Goal: Task Accomplishment & Management: Use online tool/utility

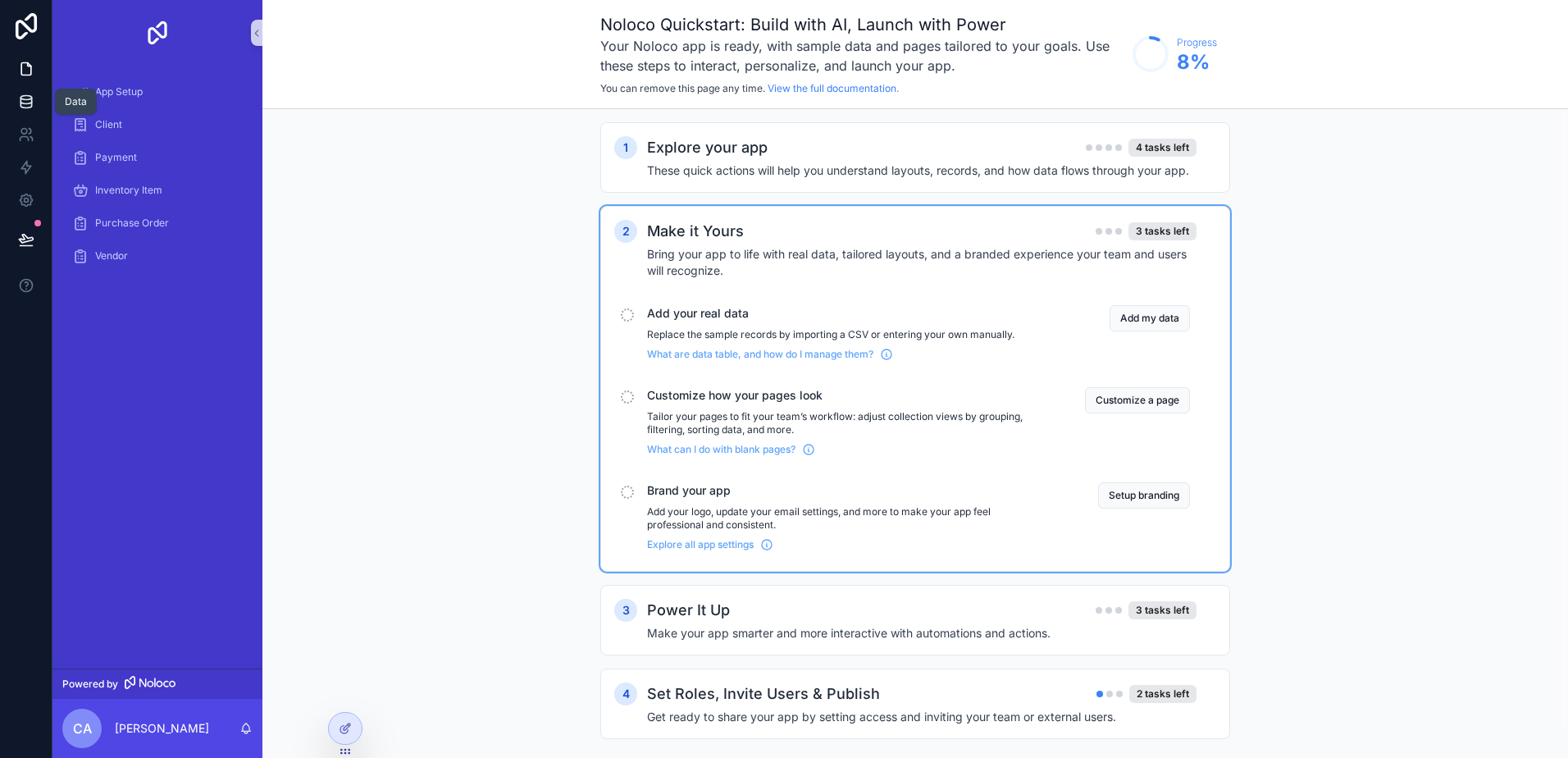
click at [34, 100] on icon at bounding box center [27, 102] width 17 height 17
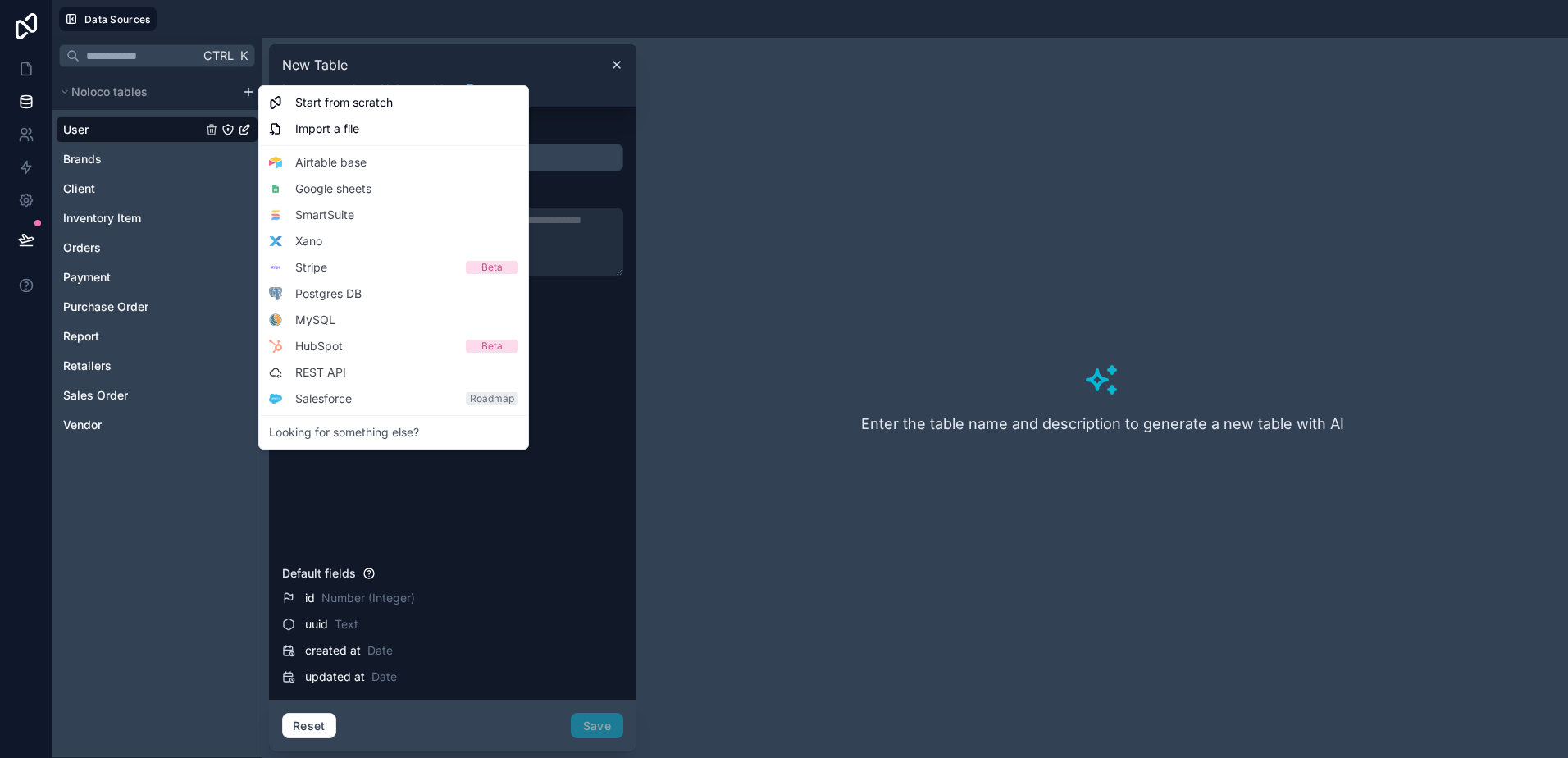
click at [248, 94] on html "Data Sources Ctrl K Noloco tables User Brands Client Inventory Item Orders Paym…" at bounding box center [784, 379] width 1568 height 758
click at [24, 65] on html "App Data Sources Ctrl K Noloco tables User Brands Client Inventory Item Orders …" at bounding box center [784, 379] width 1568 height 758
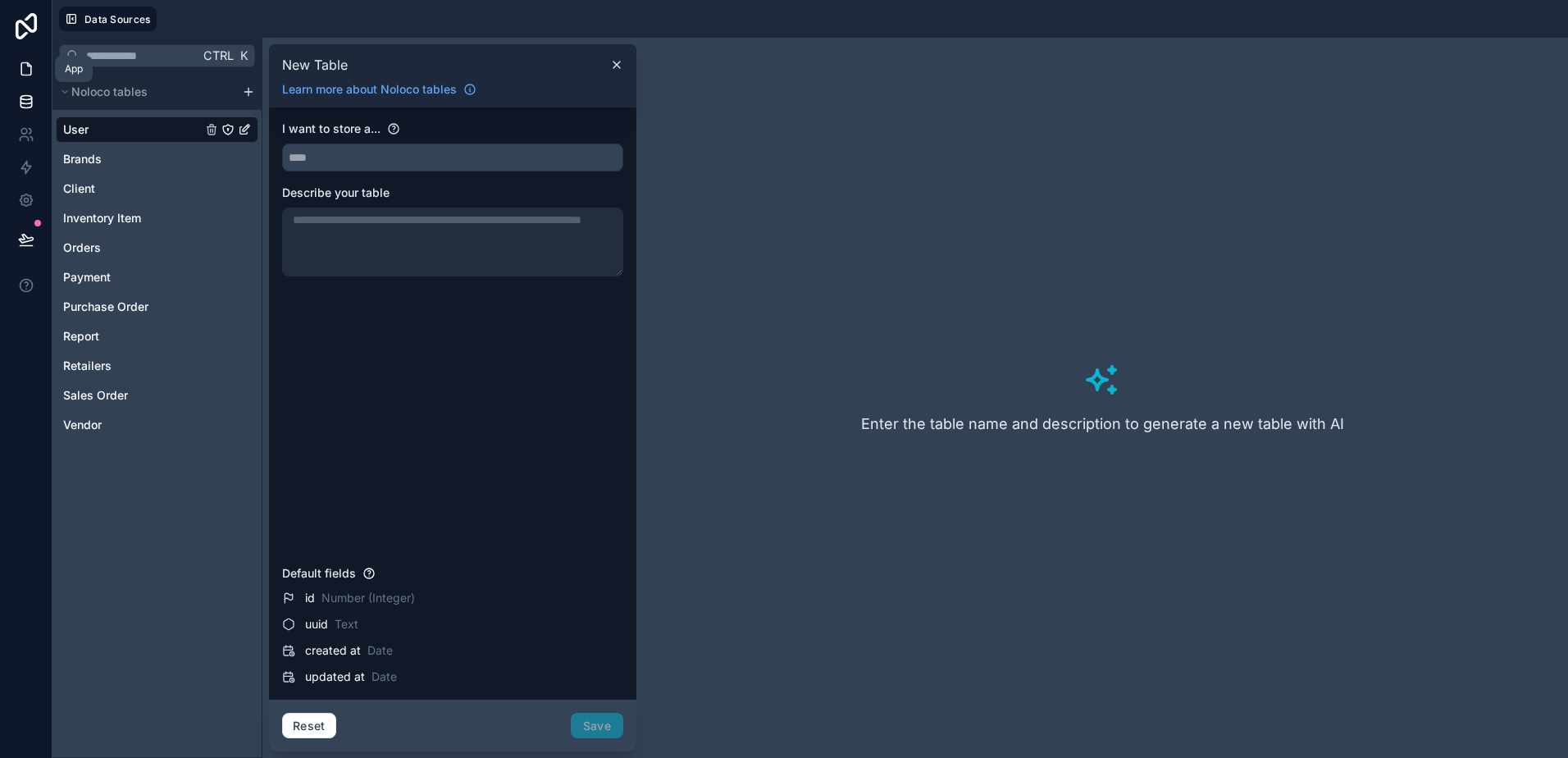
click at [24, 65] on icon at bounding box center [27, 69] width 17 height 17
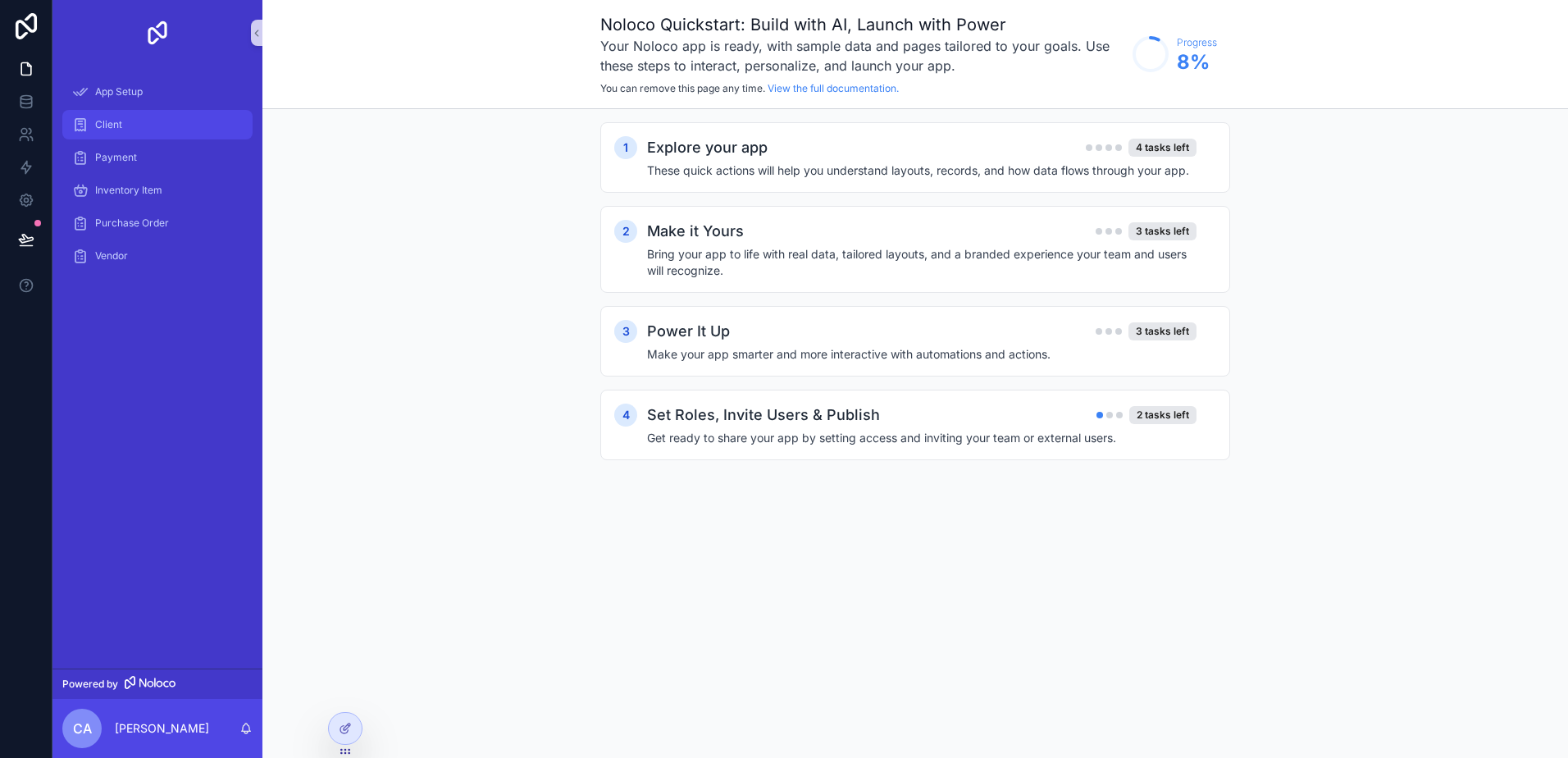
click at [142, 131] on div "Client" at bounding box center [156, 124] width 170 height 27
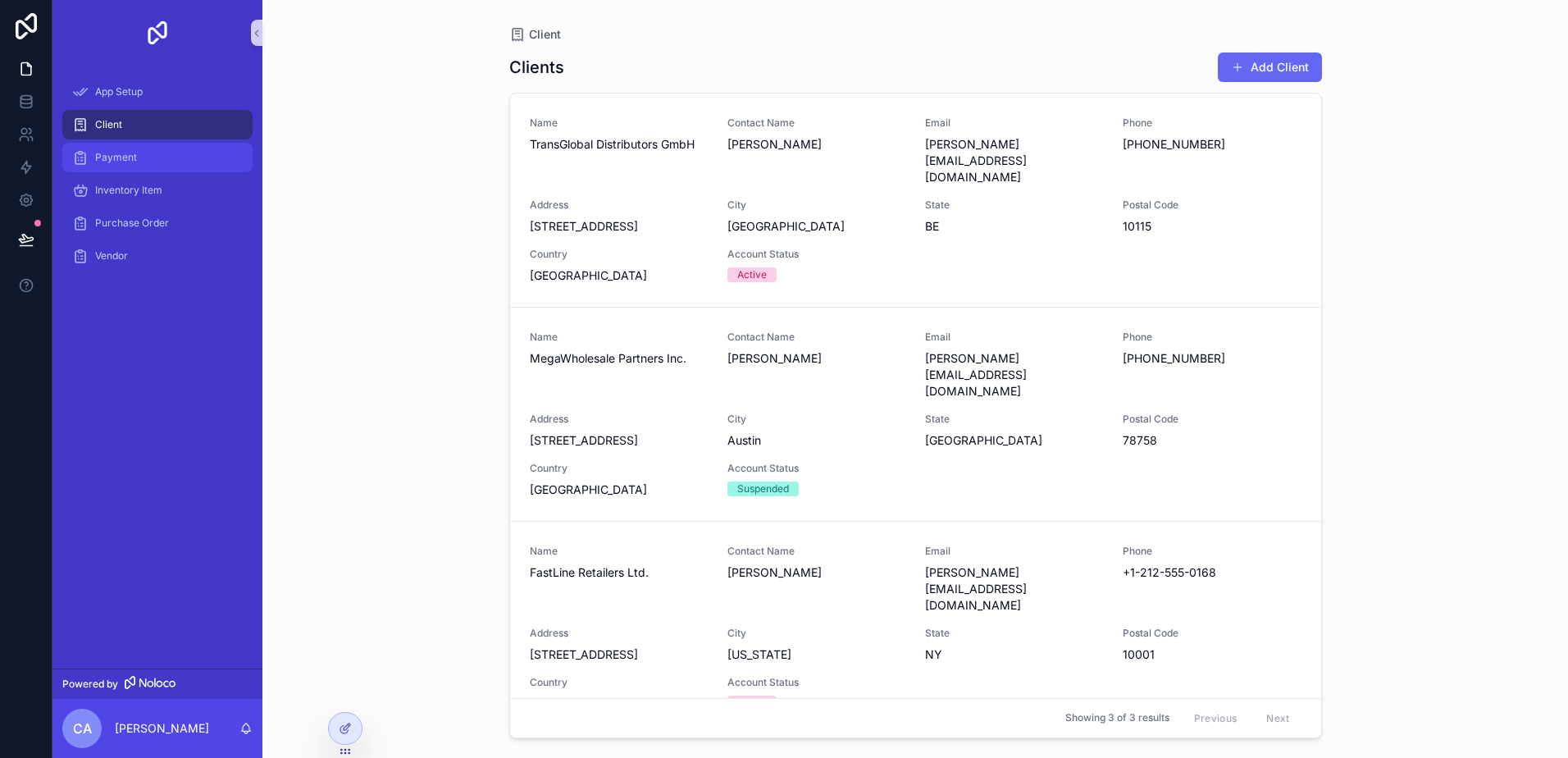
click at [143, 167] on div "Payment" at bounding box center [156, 157] width 170 height 27
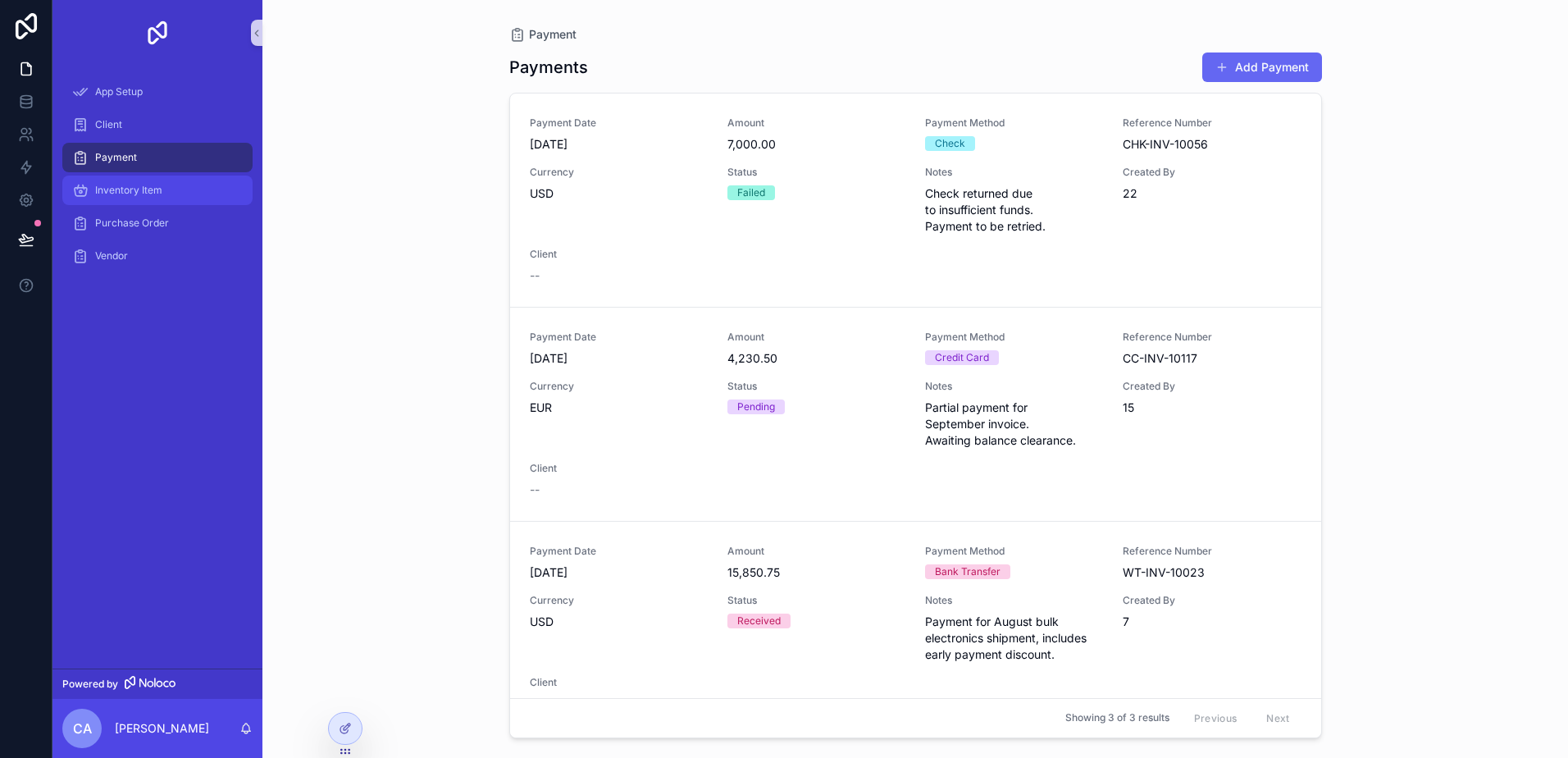
click at [132, 203] on link "Inventory Item" at bounding box center [157, 190] width 190 height 29
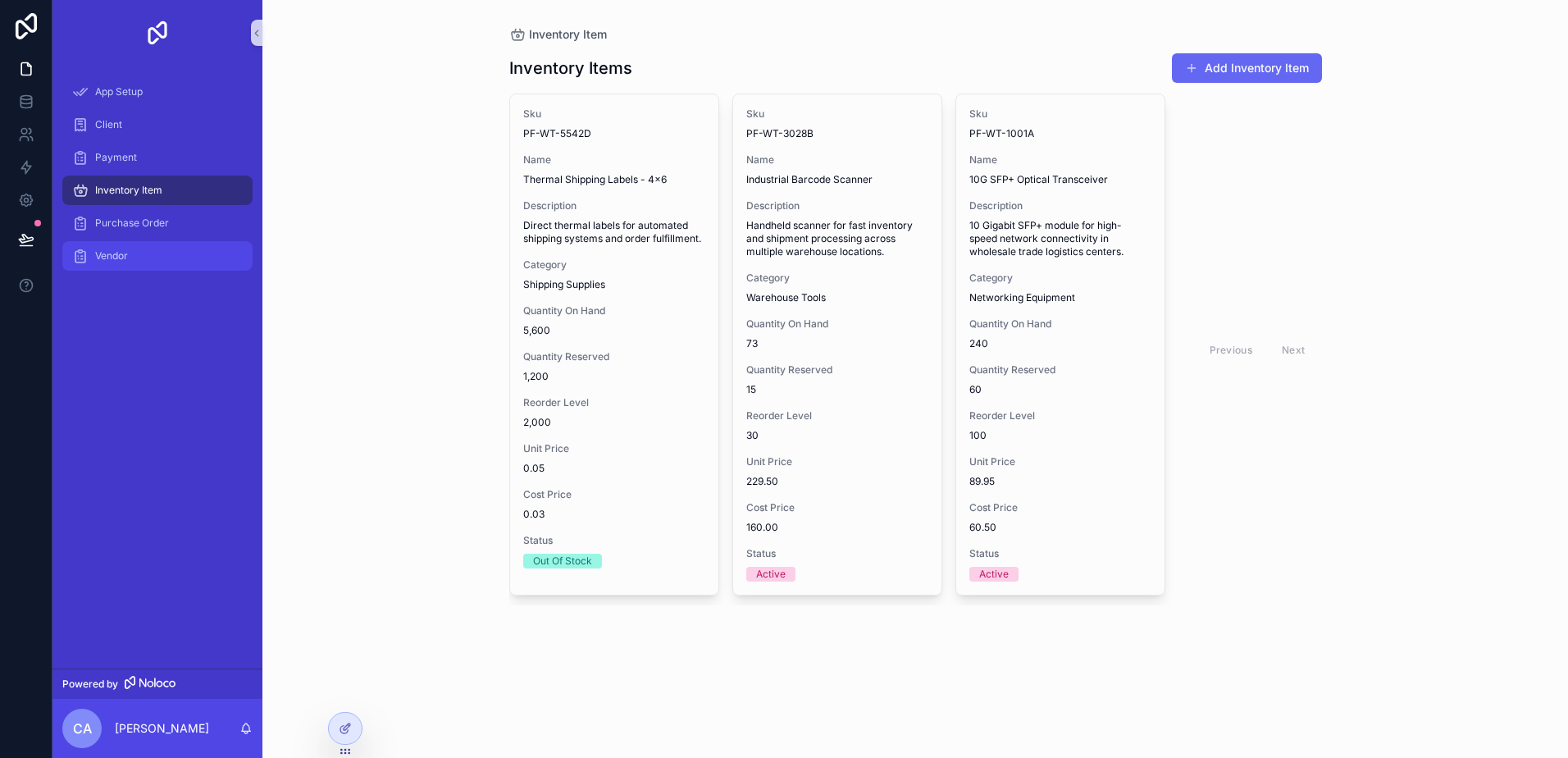
click at [109, 252] on span "Vendor" at bounding box center [111, 256] width 33 height 13
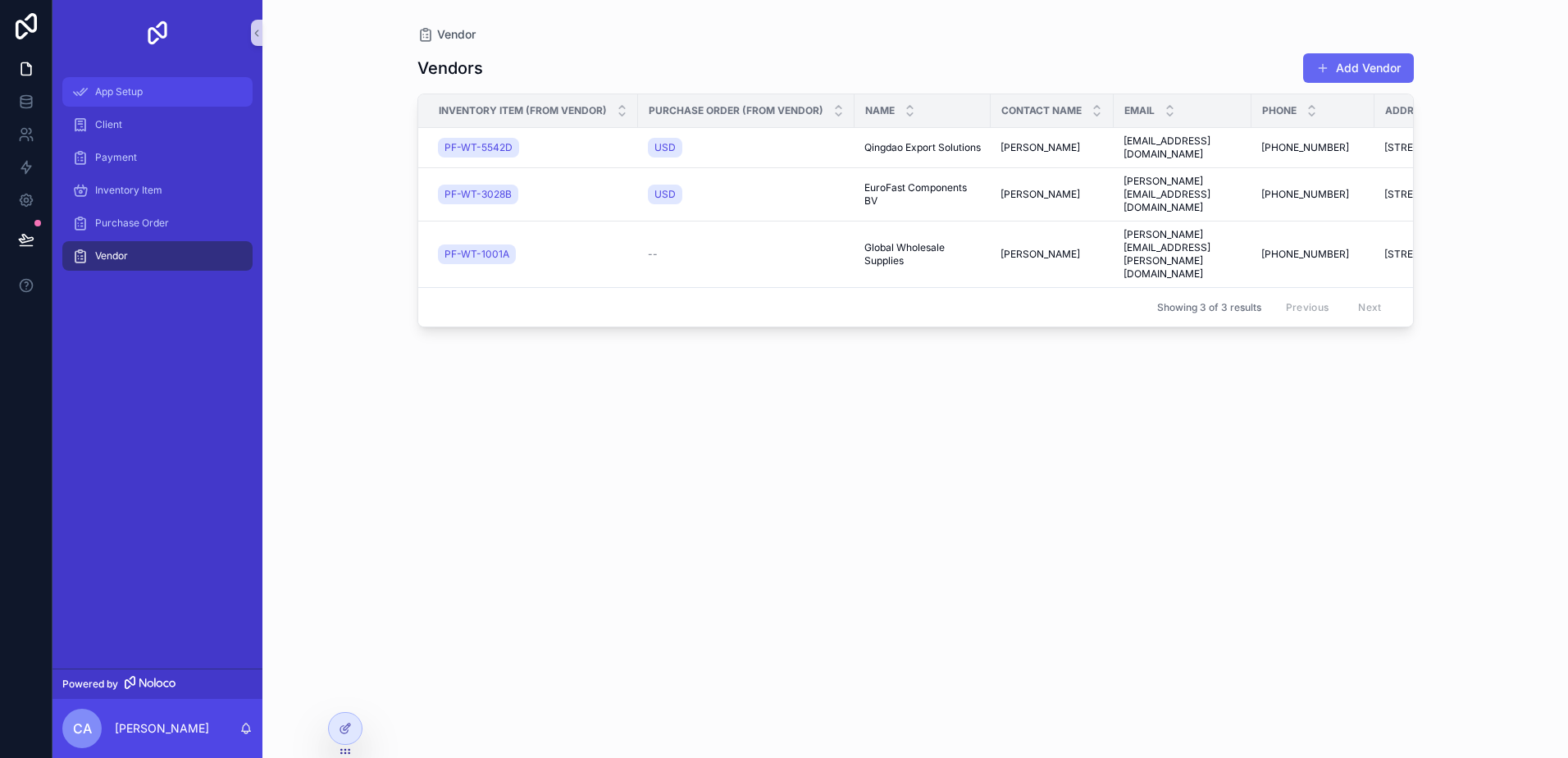
click at [129, 98] on span "App Setup" at bounding box center [119, 92] width 48 height 13
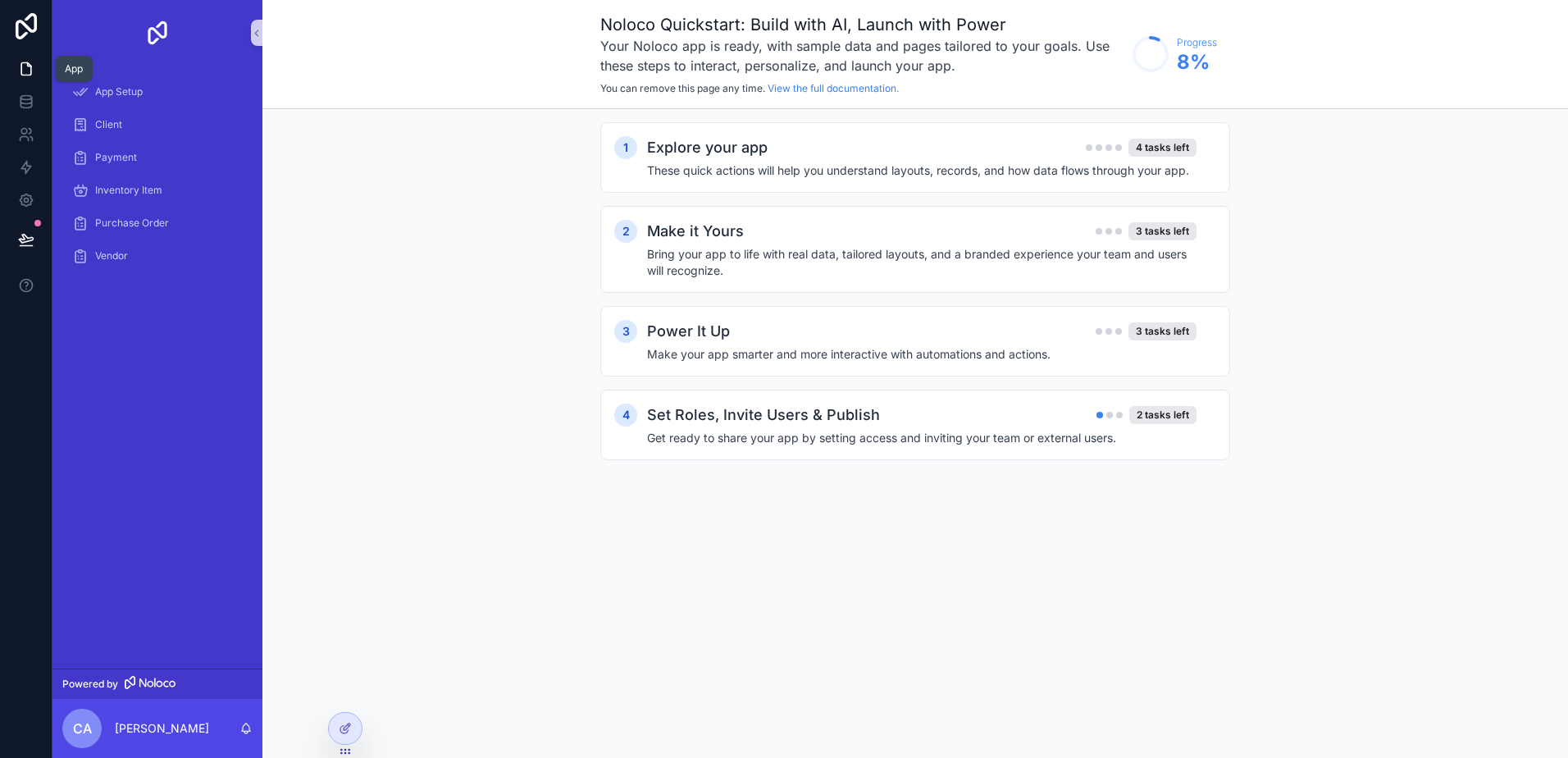
click at [36, 66] on link at bounding box center [26, 69] width 52 height 33
click at [761, 245] on div "Make it Yours 3 tasks left Bring your app to life with real data, tailored layo…" at bounding box center [932, 249] width 569 height 59
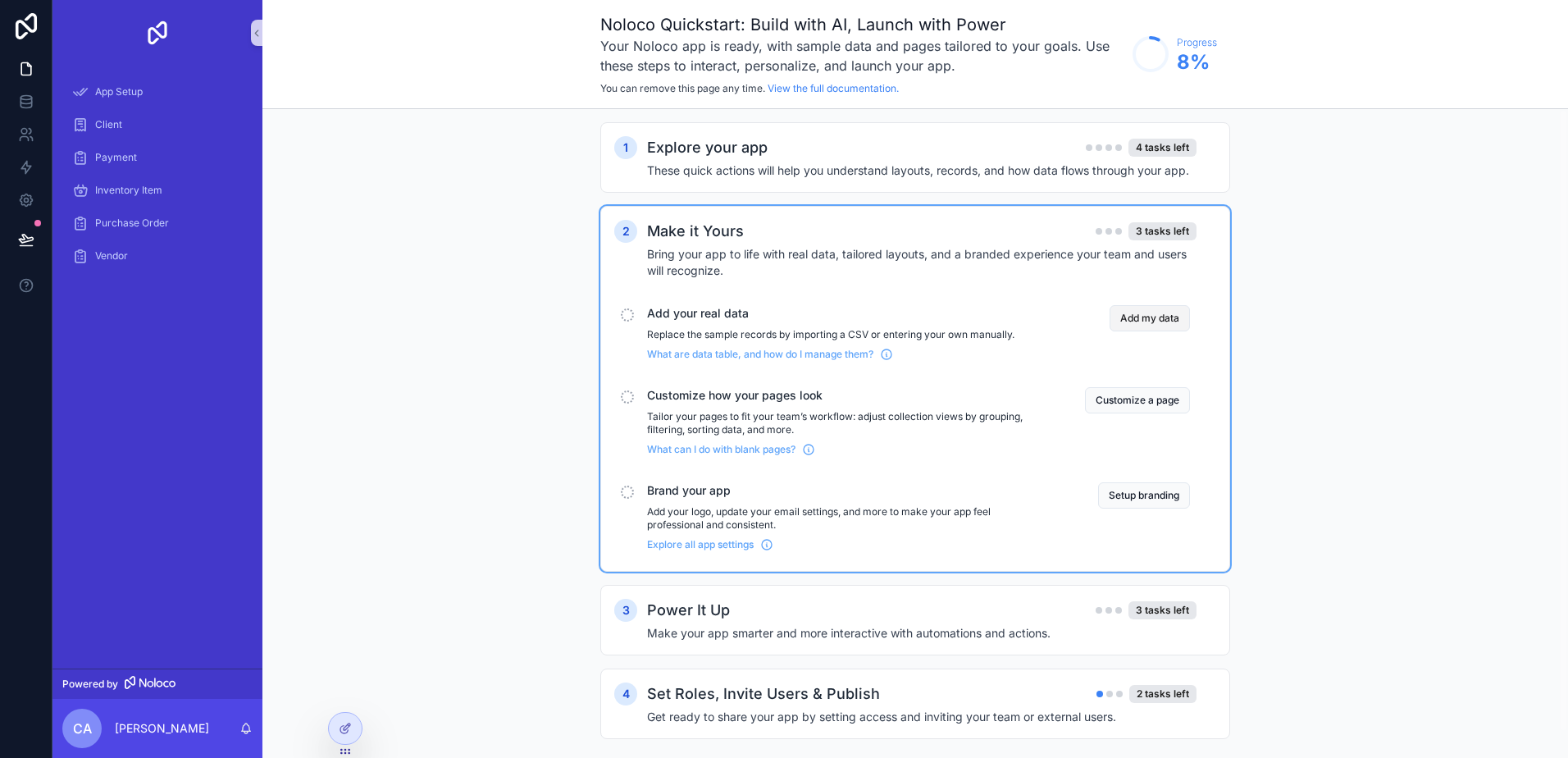
click at [1147, 314] on button "Add my data" at bounding box center [1149, 318] width 80 height 27
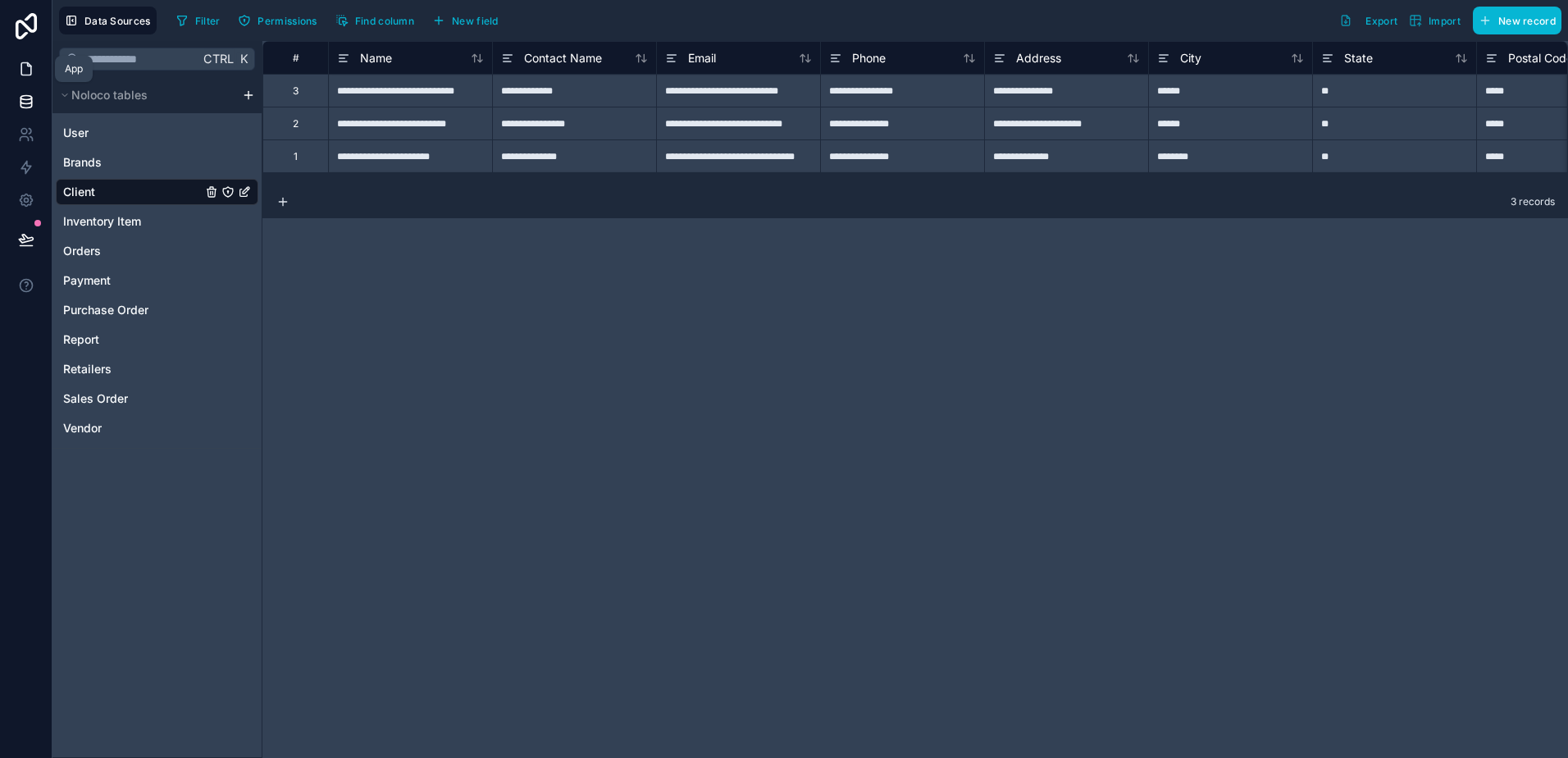
click at [27, 72] on icon at bounding box center [27, 69] width 17 height 17
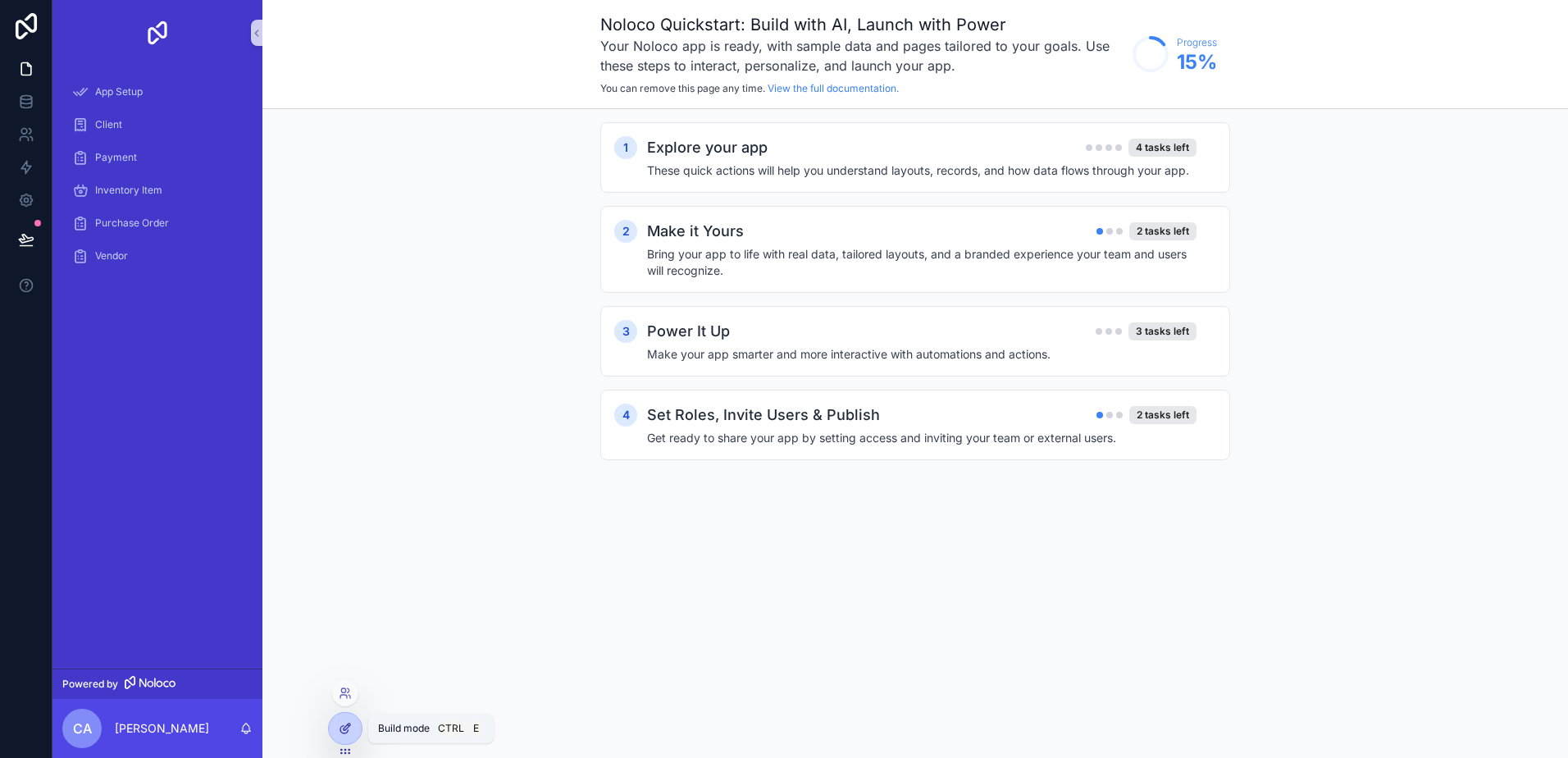
click at [342, 727] on icon at bounding box center [344, 729] width 7 height 7
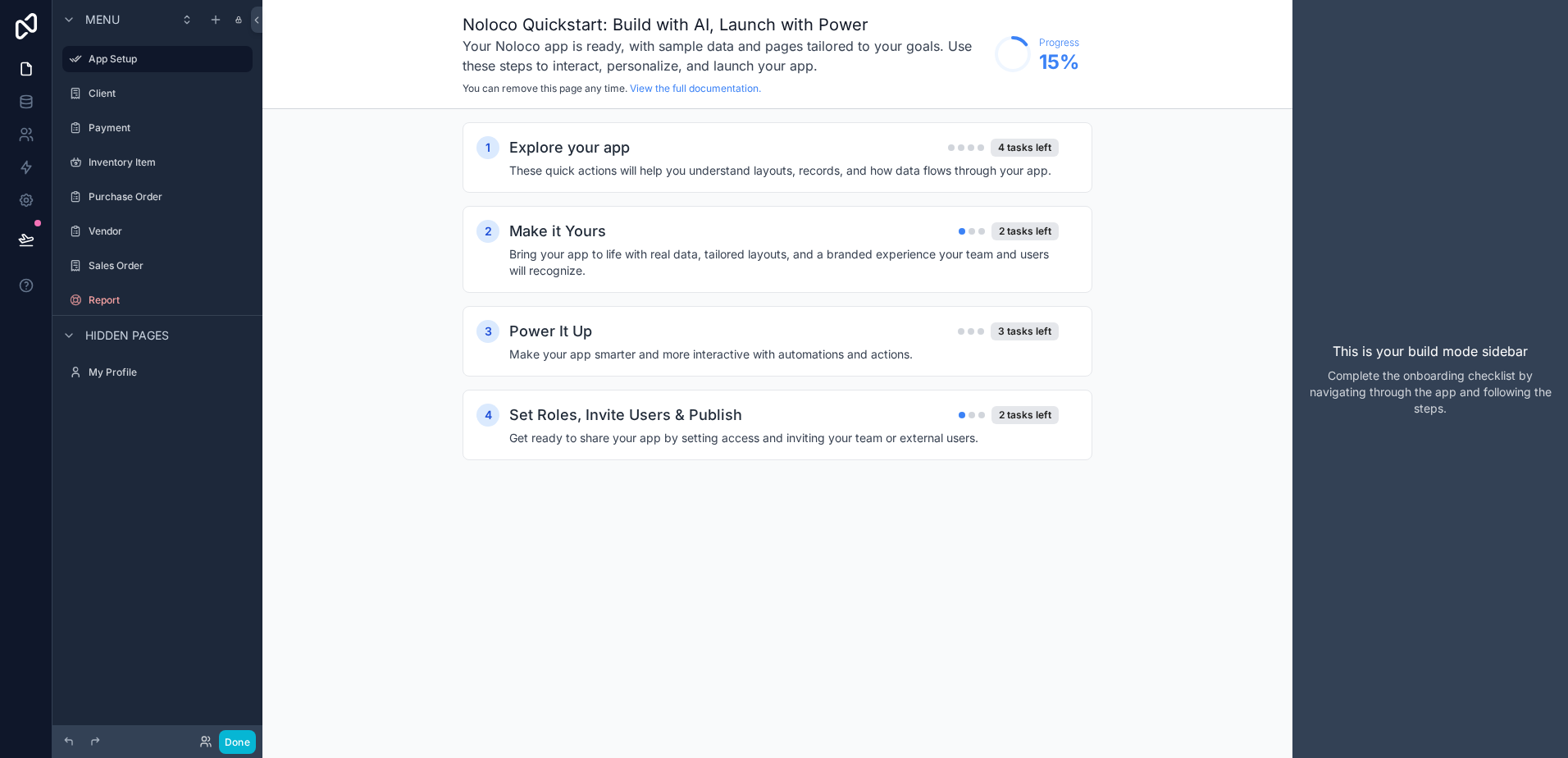
drag, startPoint x: 1460, startPoint y: 369, endPoint x: 1459, endPoint y: 125, distance: 244.0
click at [1459, 362] on div "This is your build mode sidebar Complete the onboarding checklist by navigating…" at bounding box center [1430, 379] width 276 height 758
click at [122, 123] on label "Payment" at bounding box center [154, 128] width 132 height 13
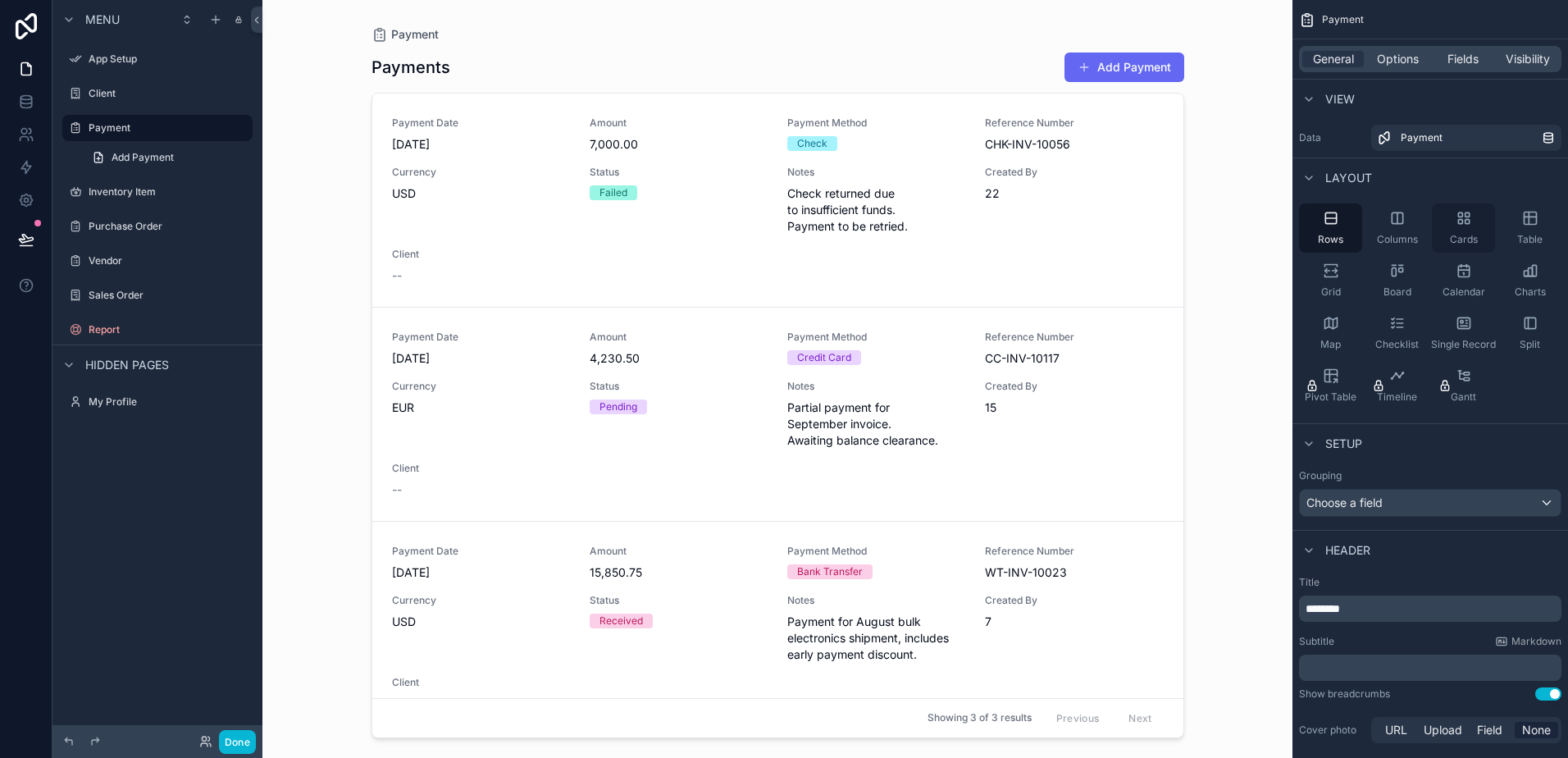
click at [1467, 221] on icon "scrollable content" at bounding box center [1464, 218] width 17 height 17
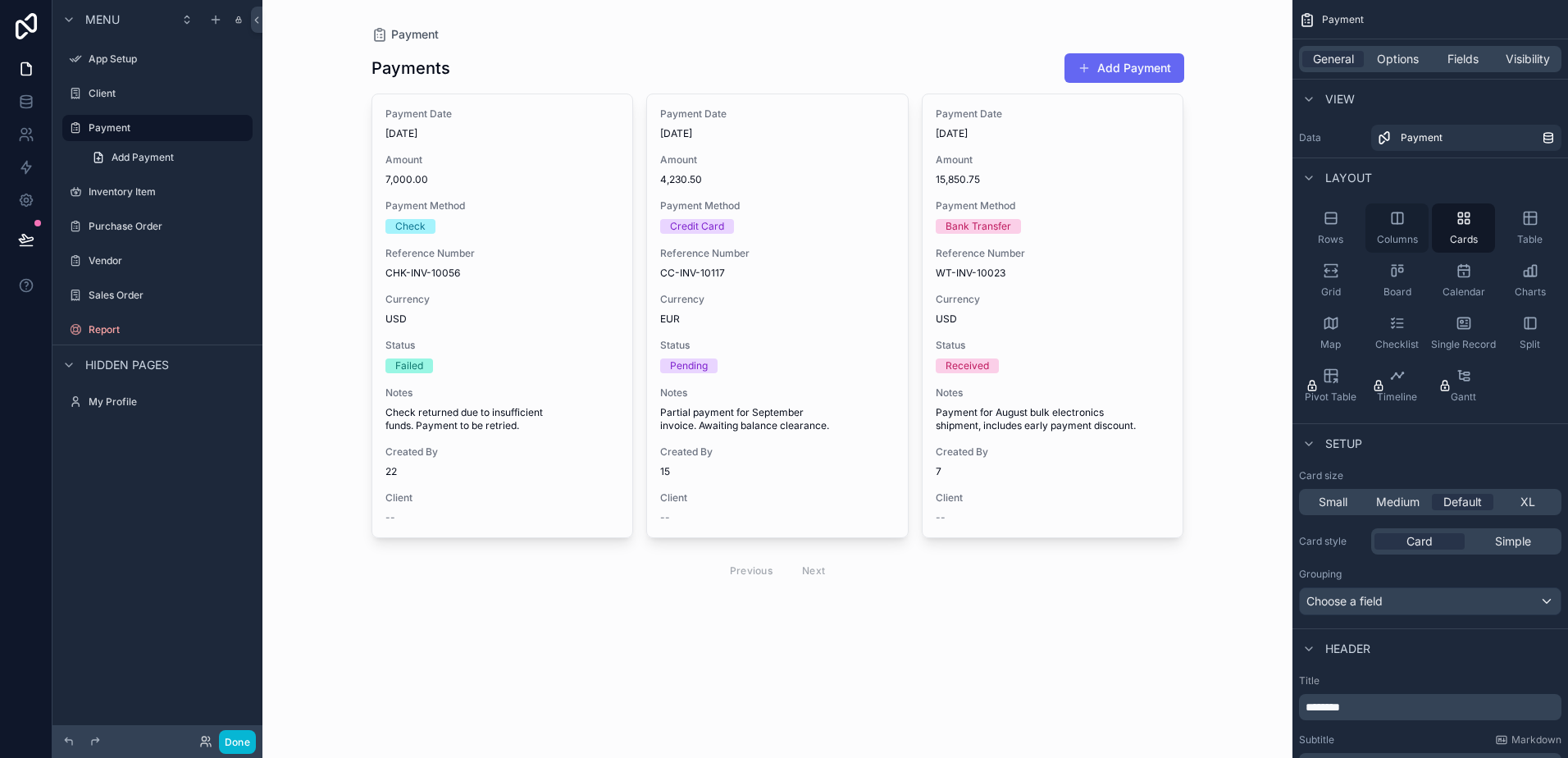
click at [1420, 228] on div "Columns" at bounding box center [1397, 228] width 63 height 50
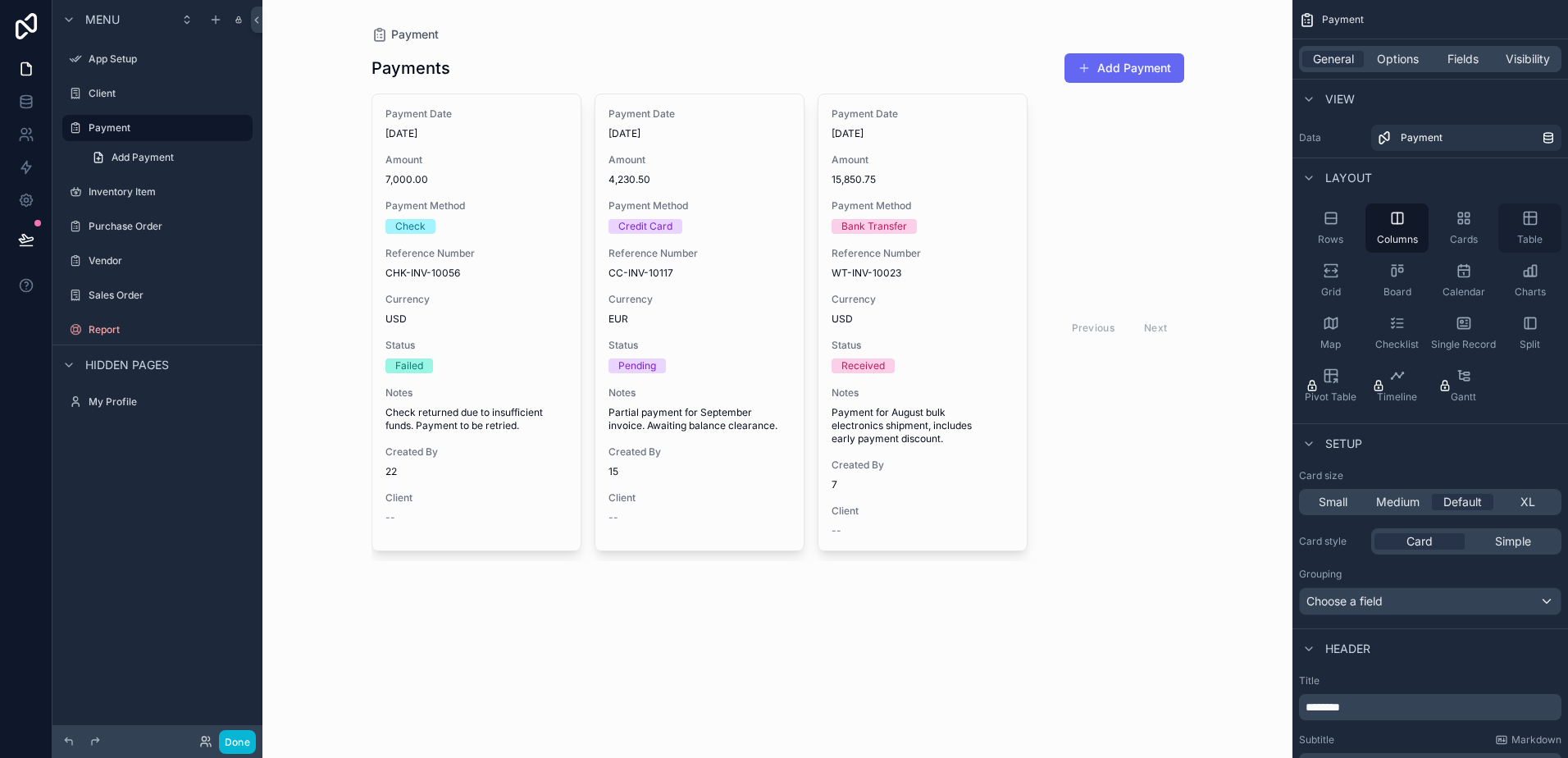
click at [1537, 227] on div "Table" at bounding box center [1529, 228] width 63 height 50
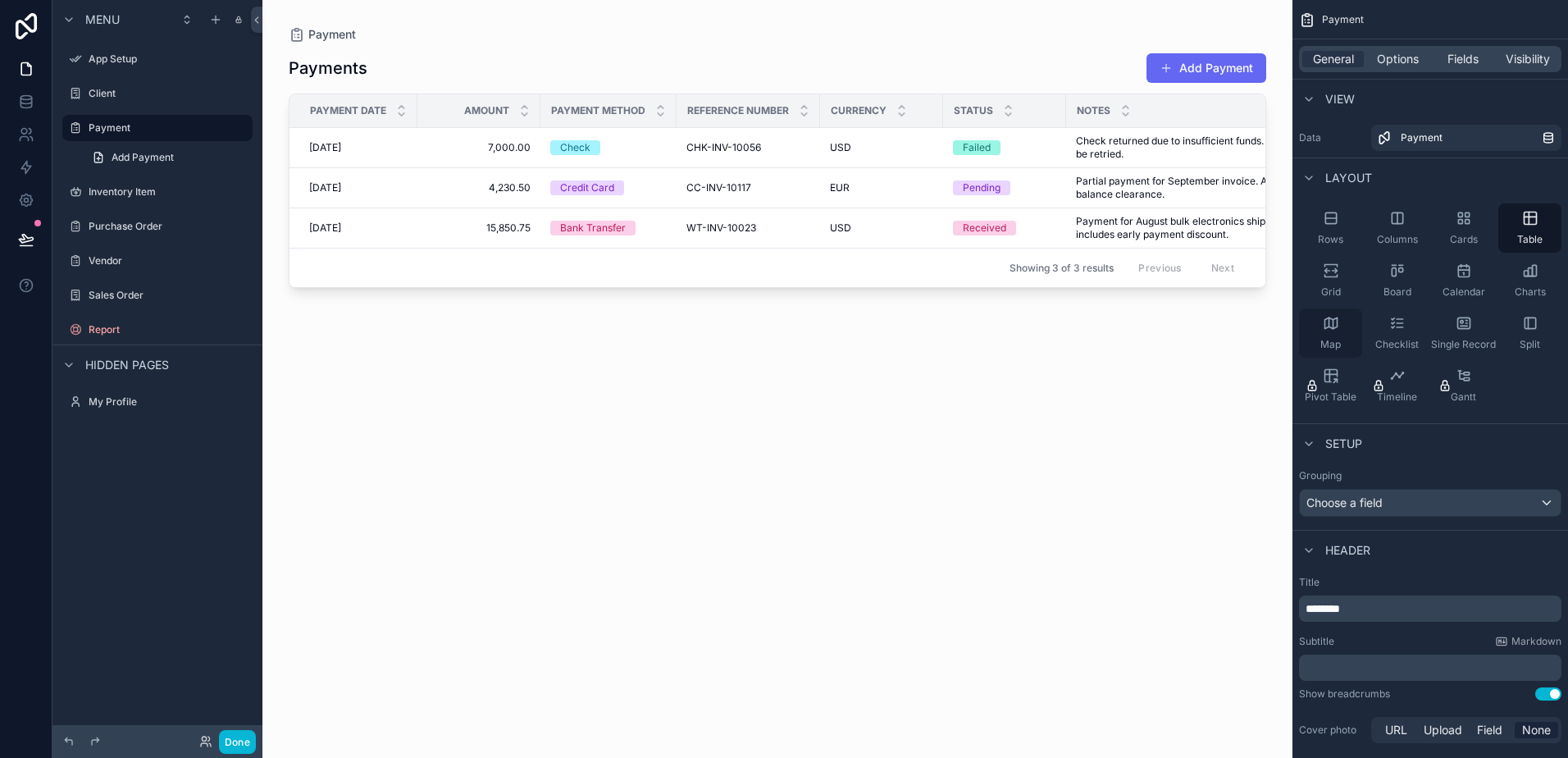
click at [1326, 327] on icon "scrollable content" at bounding box center [1331, 323] width 17 height 17
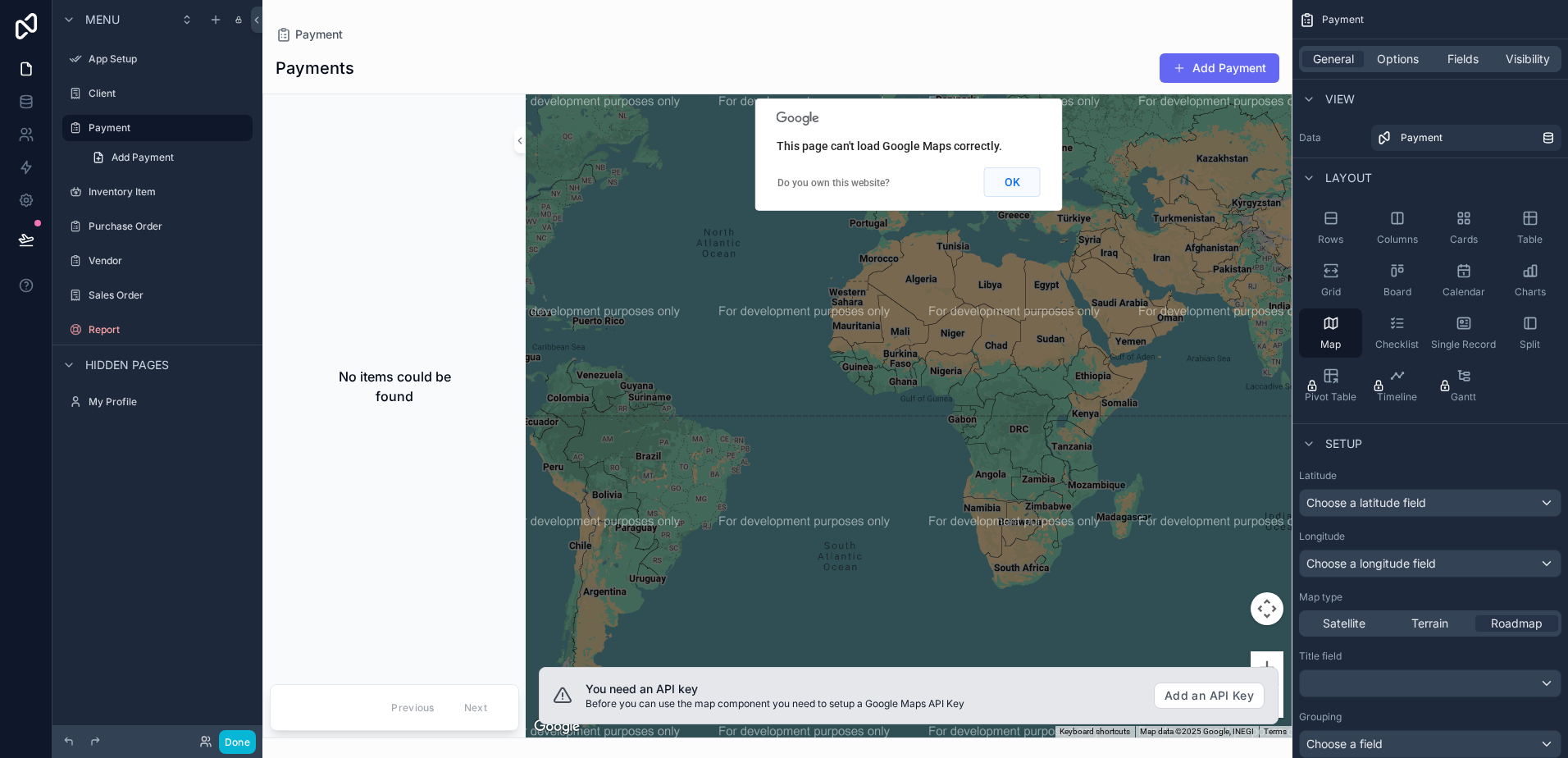
click at [1032, 185] on button "OK" at bounding box center [1013, 182] width 57 height 29
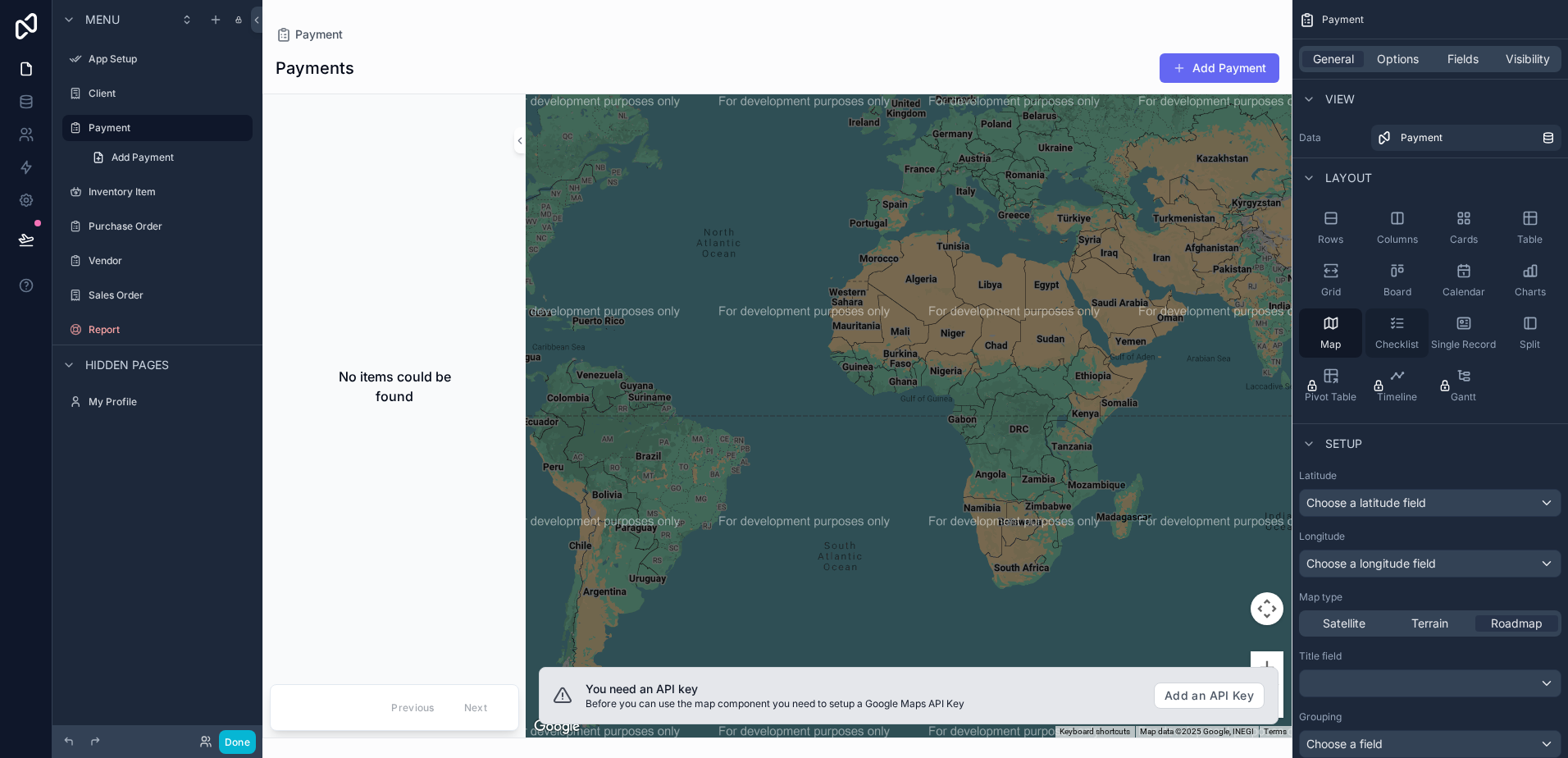
click at [1385, 341] on span "Checklist" at bounding box center [1396, 344] width 43 height 13
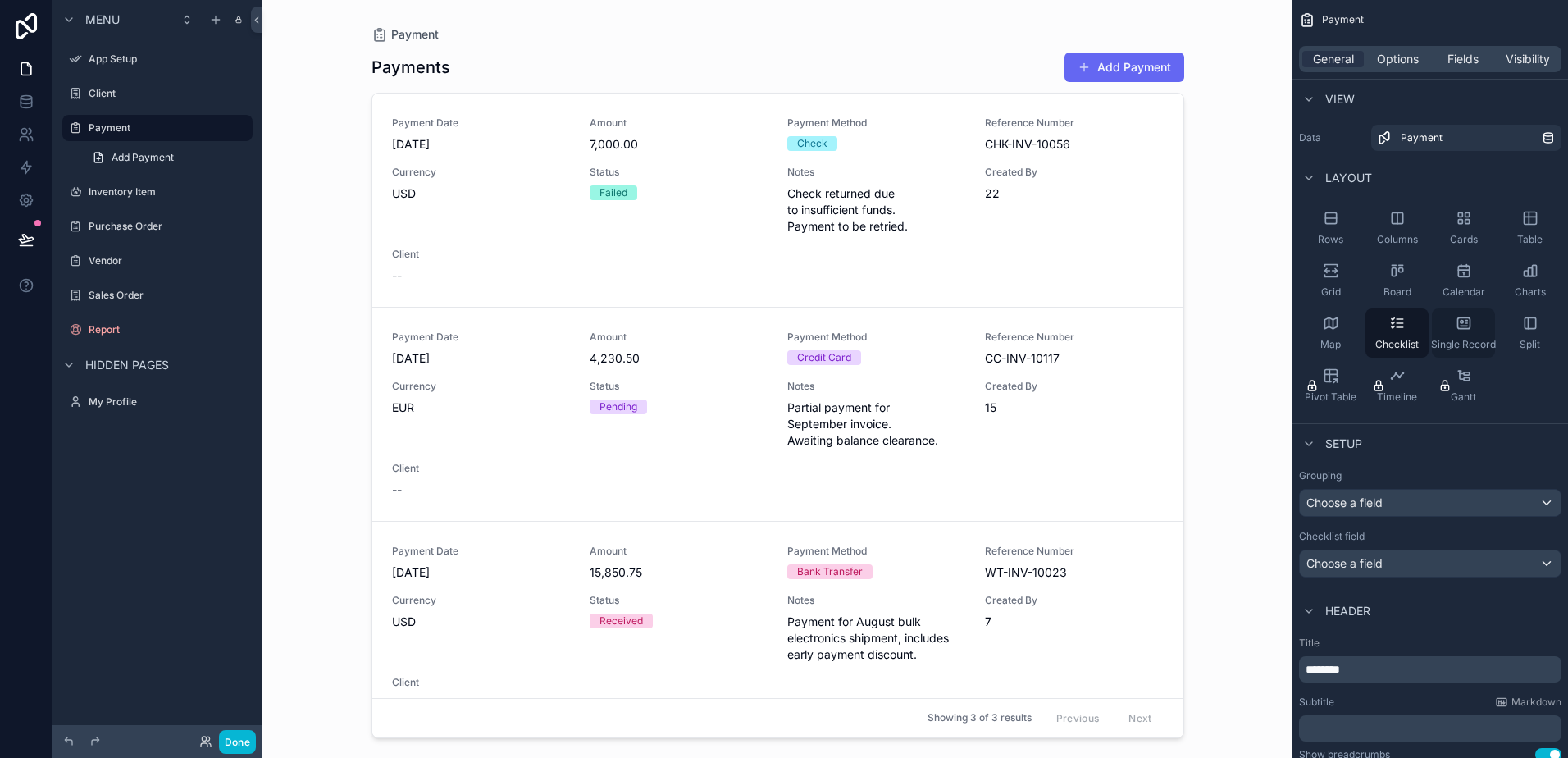
click at [1446, 323] on div "Single Record" at bounding box center [1463, 333] width 63 height 50
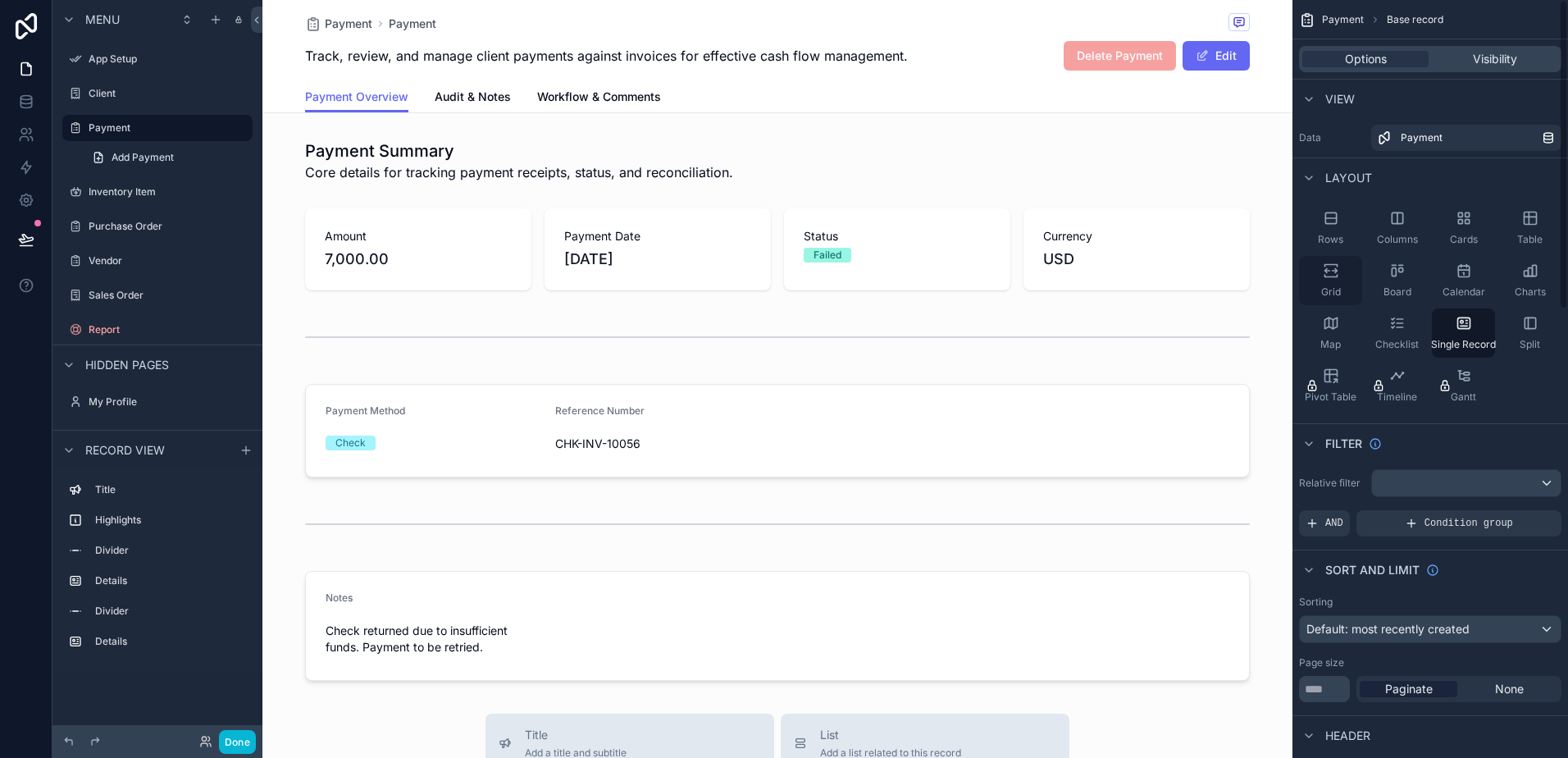
click at [1324, 275] on icon "scrollable content" at bounding box center [1330, 276] width 12 height 3
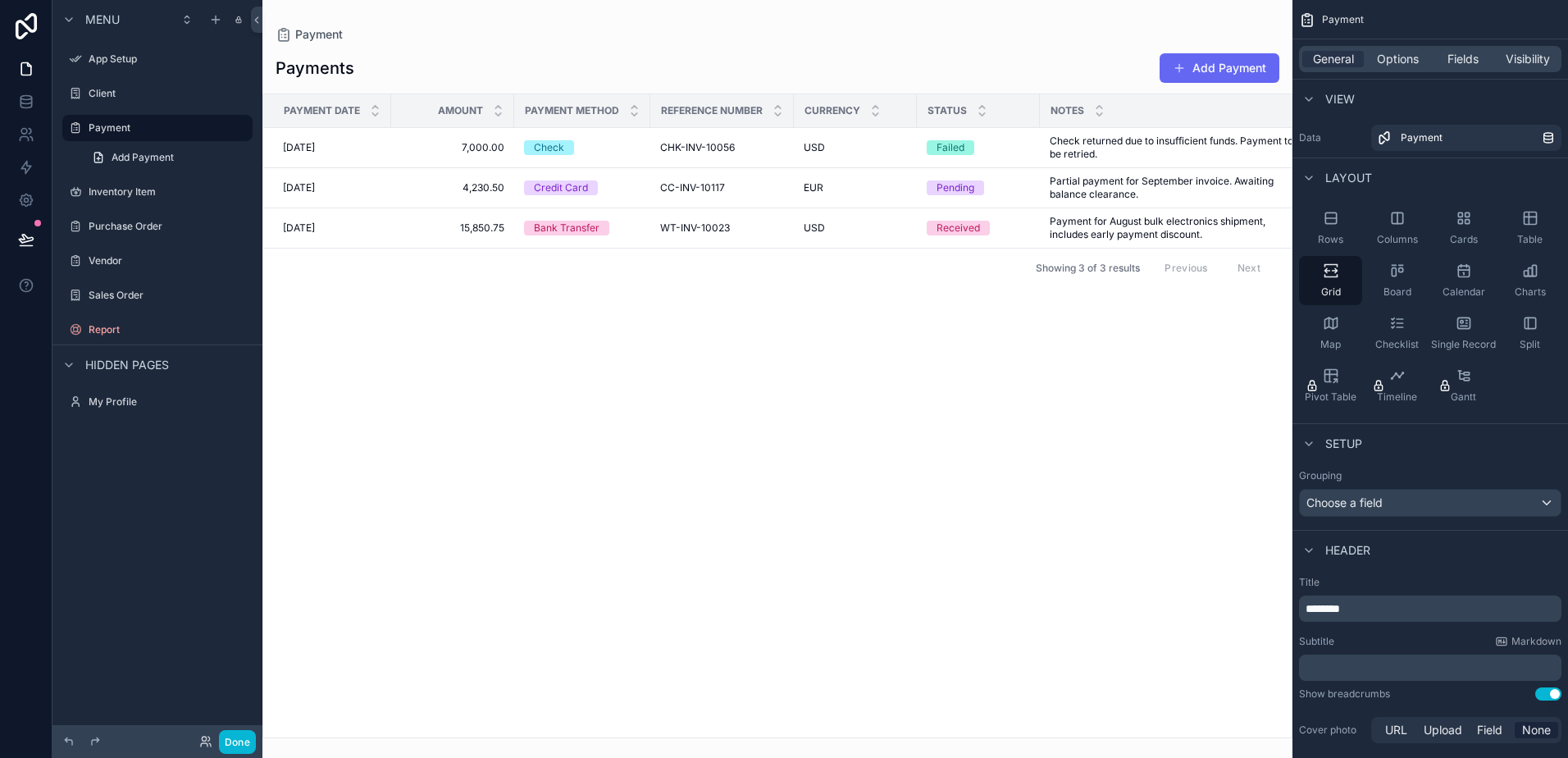
click at [1255, 65] on div "scrollable content" at bounding box center [777, 379] width 1030 height 758
click at [1244, 69] on button "Add Payment" at bounding box center [1219, 68] width 120 height 29
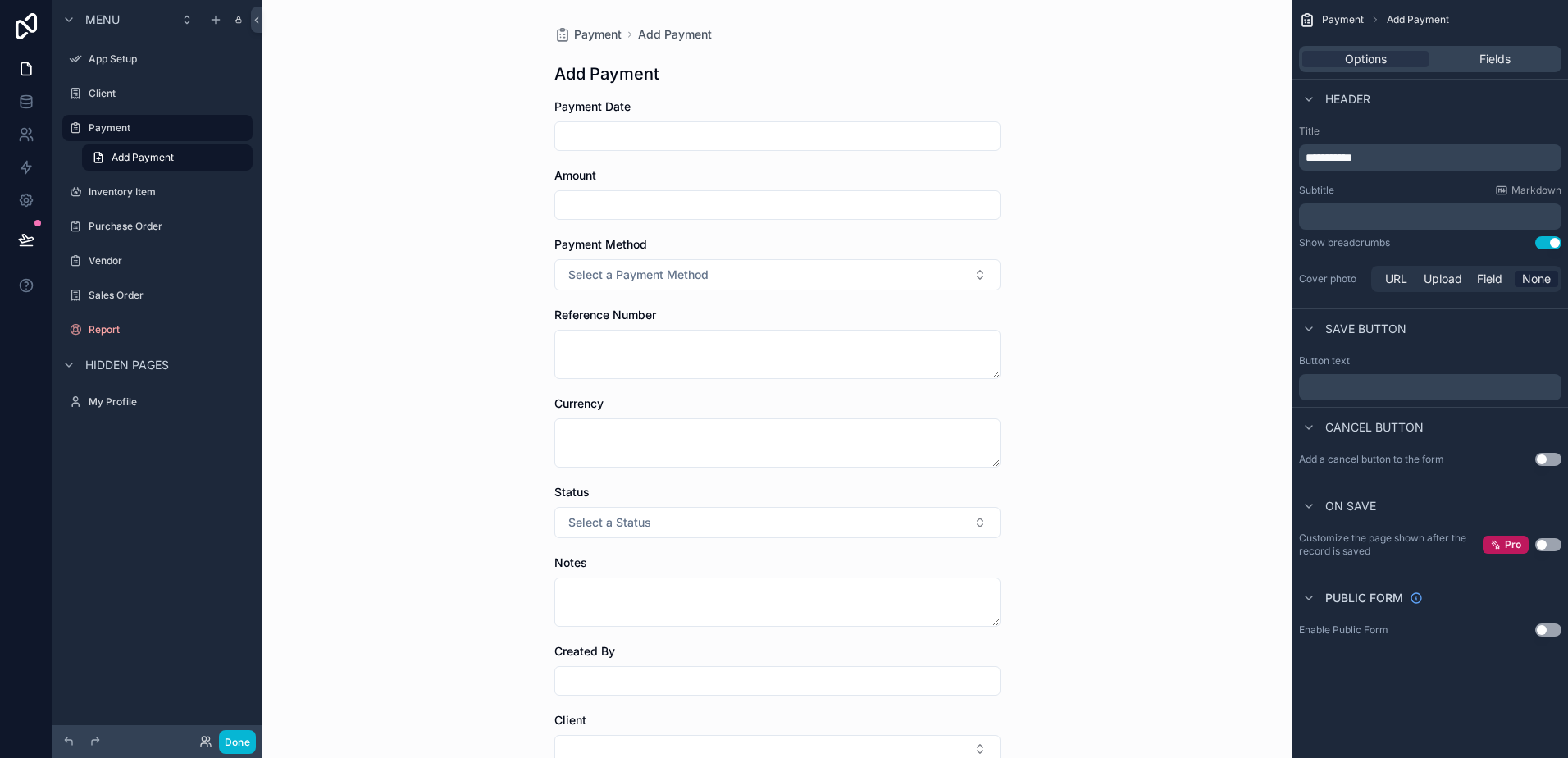
click at [1355, 16] on span "Payment" at bounding box center [1342, 19] width 41 height 13
click at [1480, 57] on span "Fields" at bounding box center [1495, 59] width 31 height 17
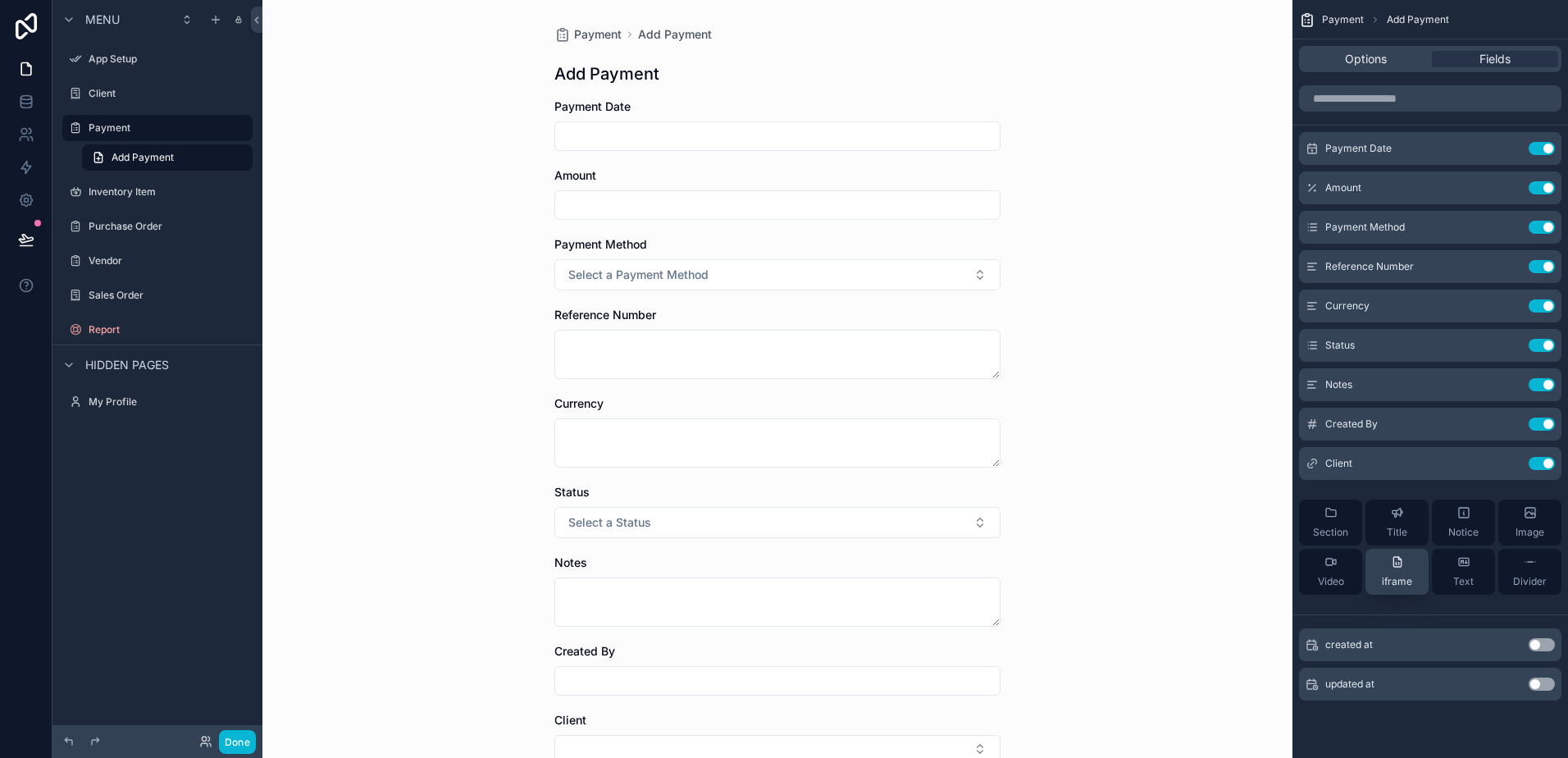
click at [1397, 574] on div "iframe" at bounding box center [1396, 572] width 30 height 33
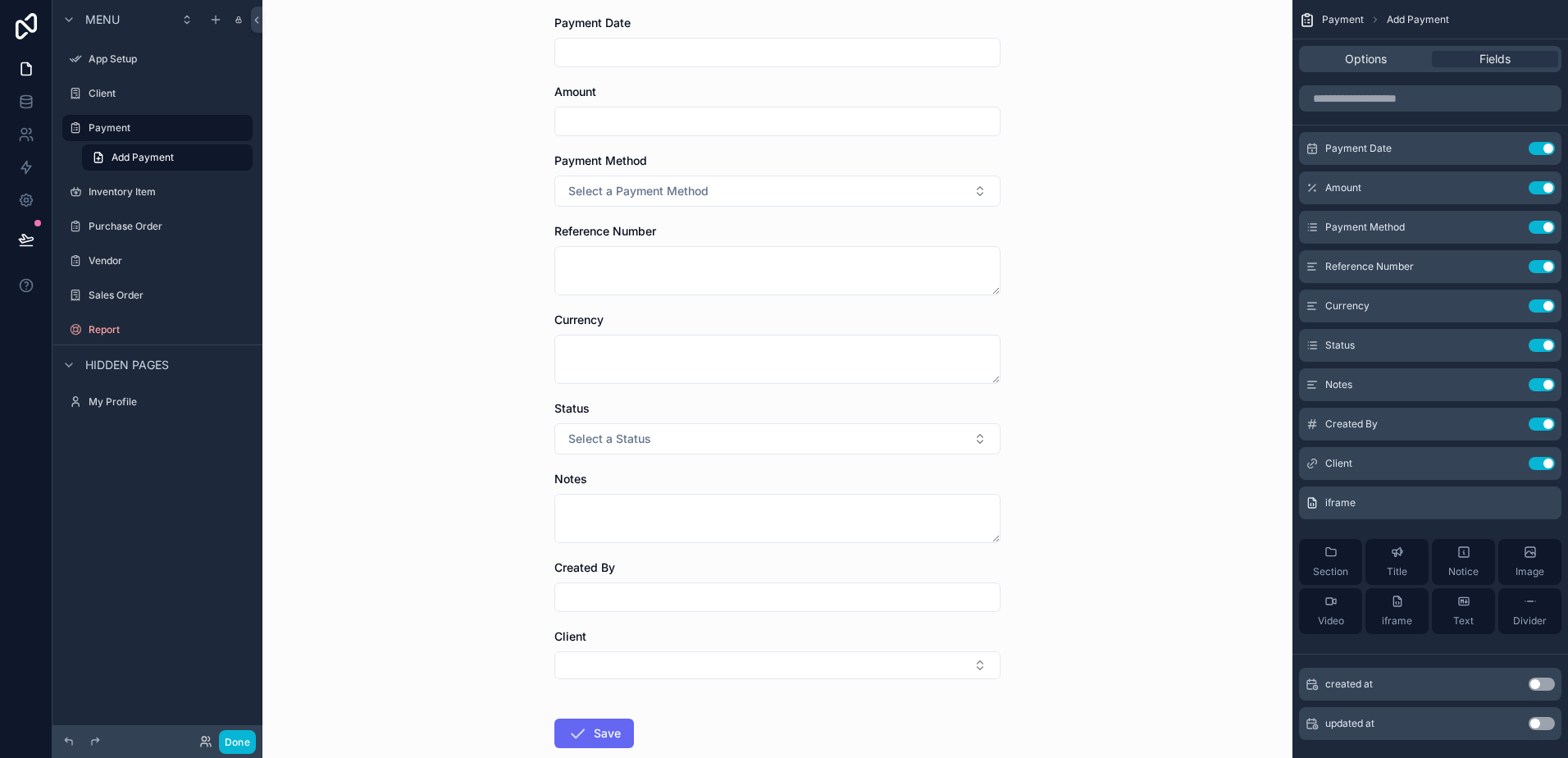
scroll to position [178, 0]
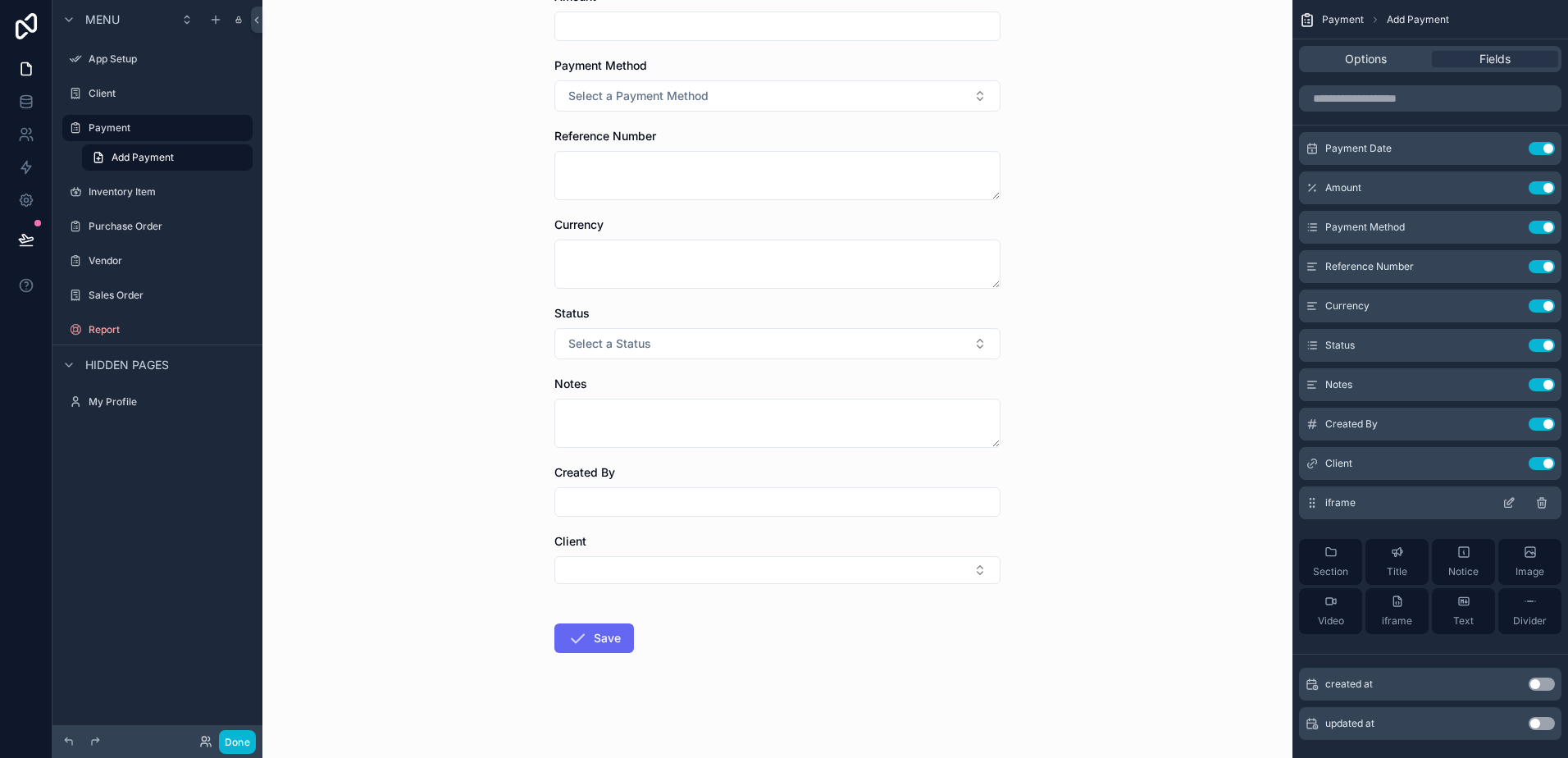
click at [1510, 499] on icon "scrollable content" at bounding box center [1509, 502] width 13 height 13
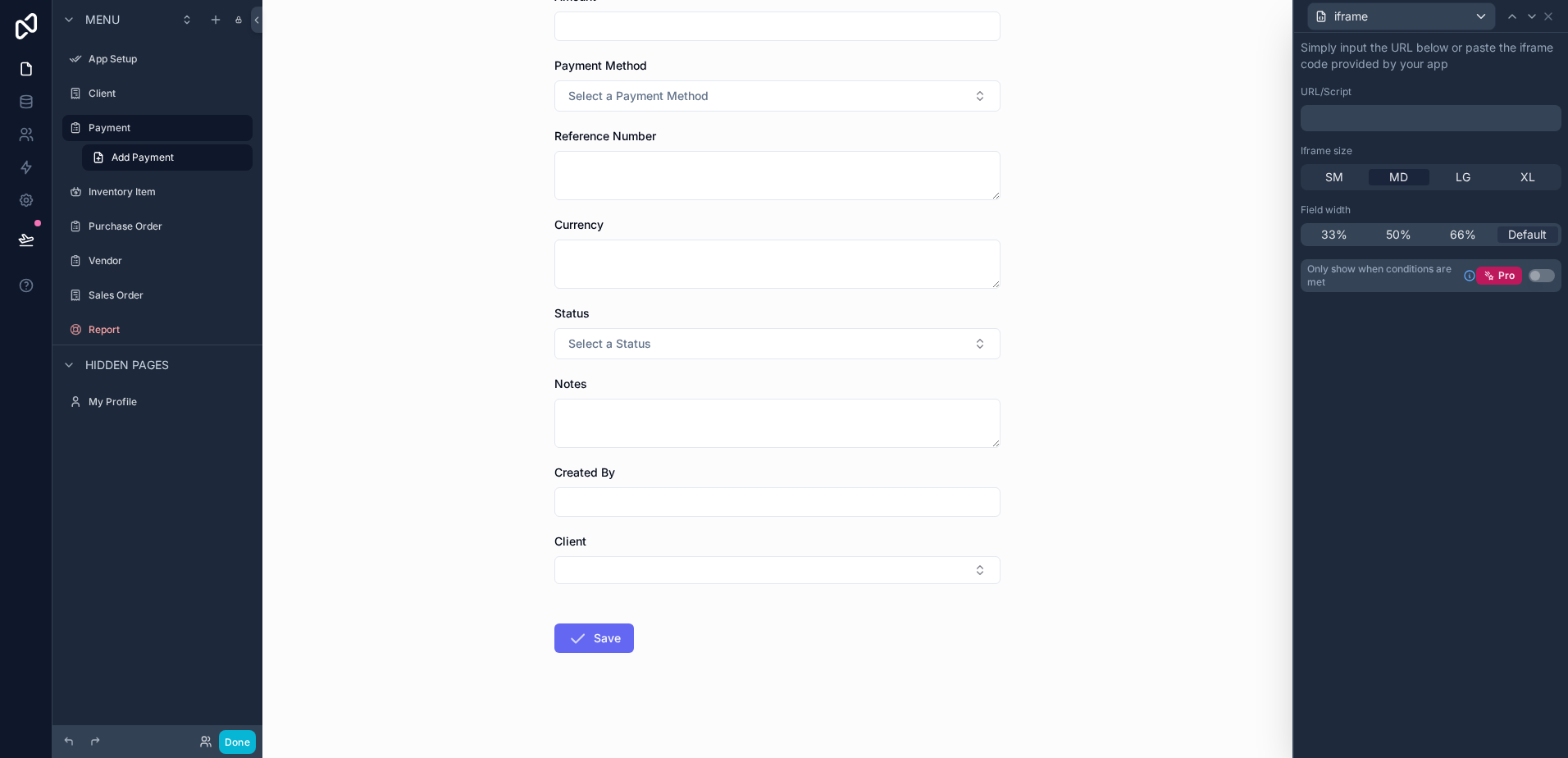
click at [1552, 7] on div "iframe" at bounding box center [1431, 16] width 261 height 32
click at [1552, 17] on icon at bounding box center [1548, 17] width 13 height 13
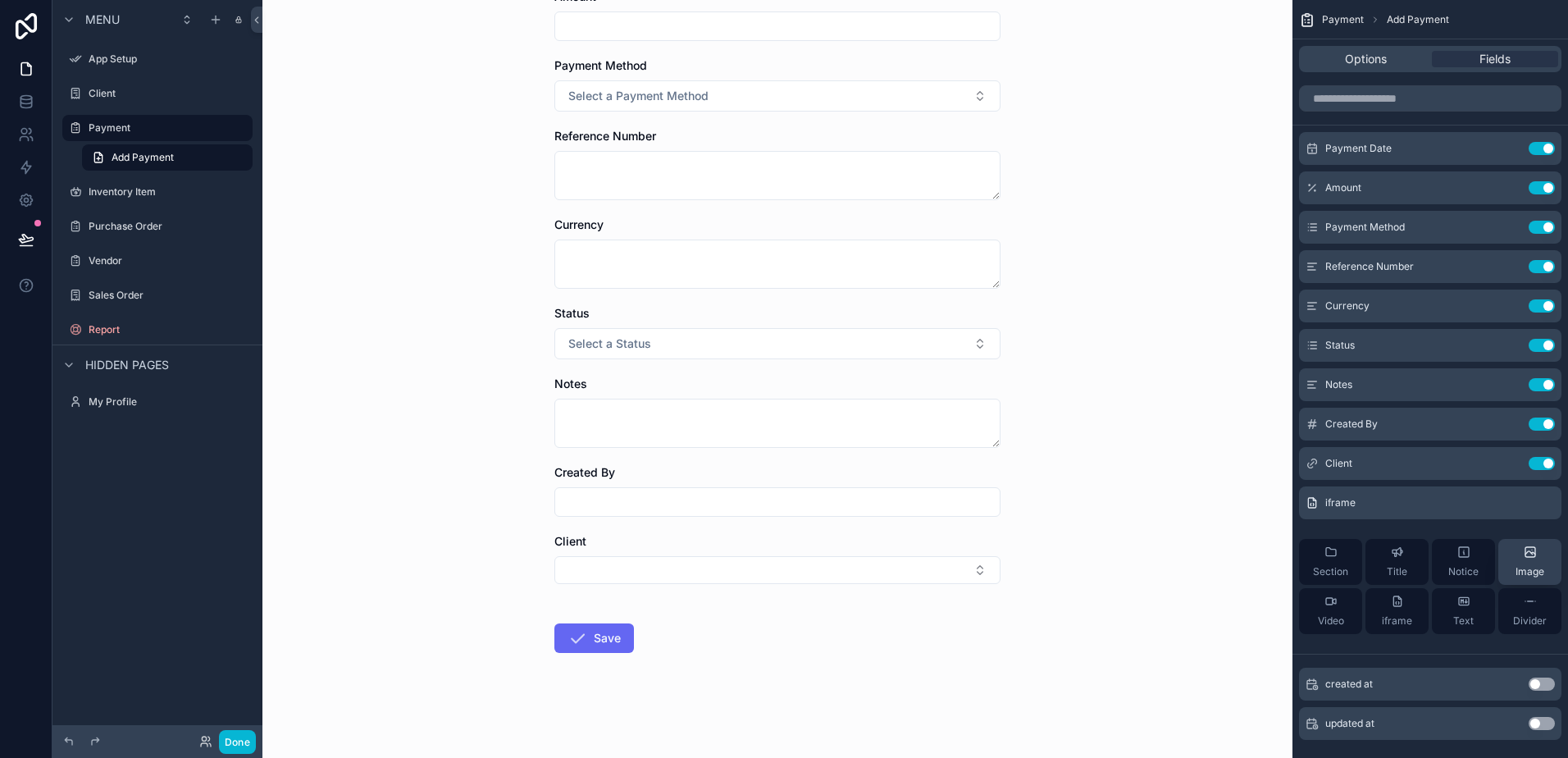
click at [1543, 549] on div "Image" at bounding box center [1529, 562] width 29 height 33
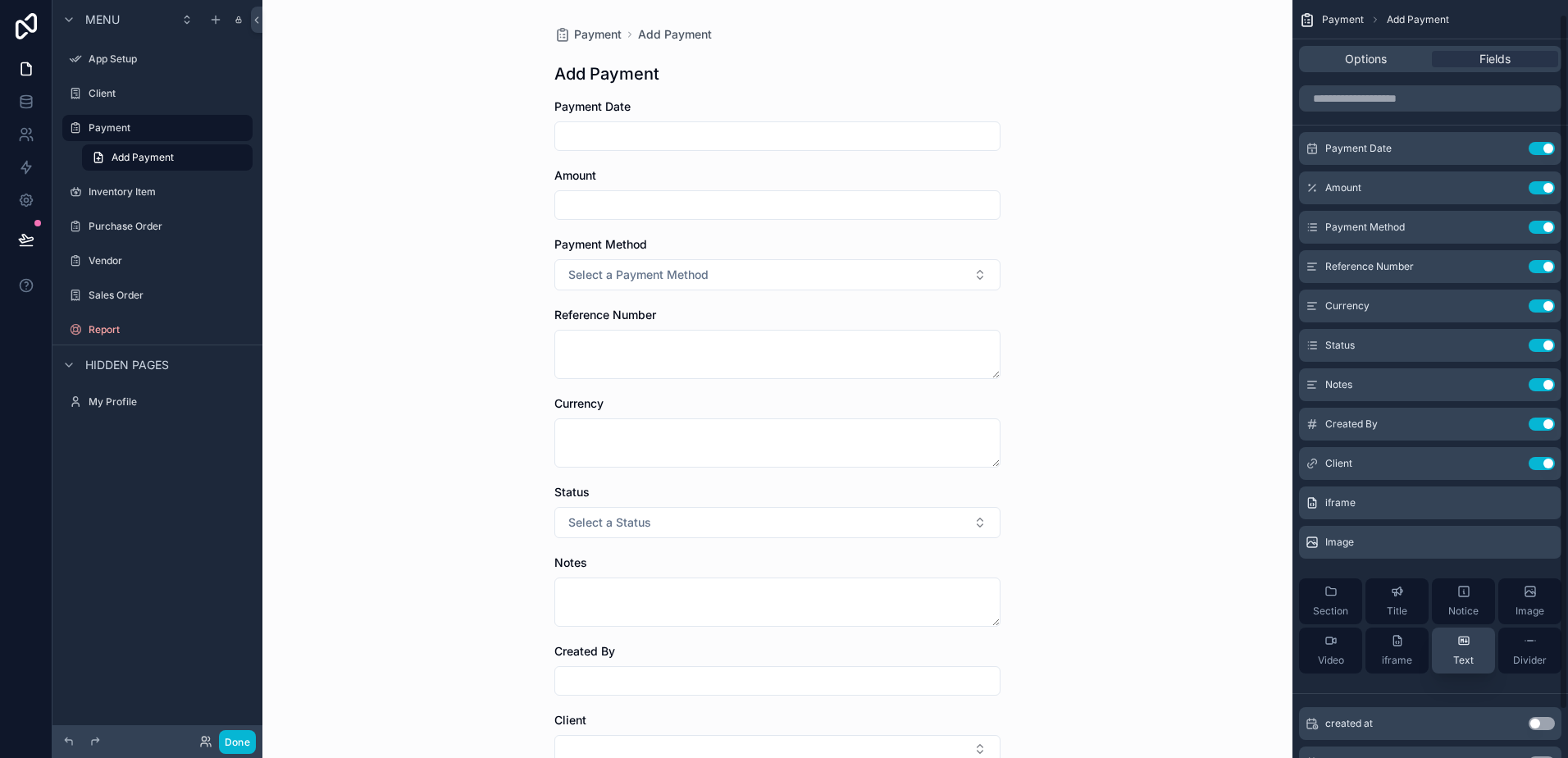
scroll to position [67, 0]
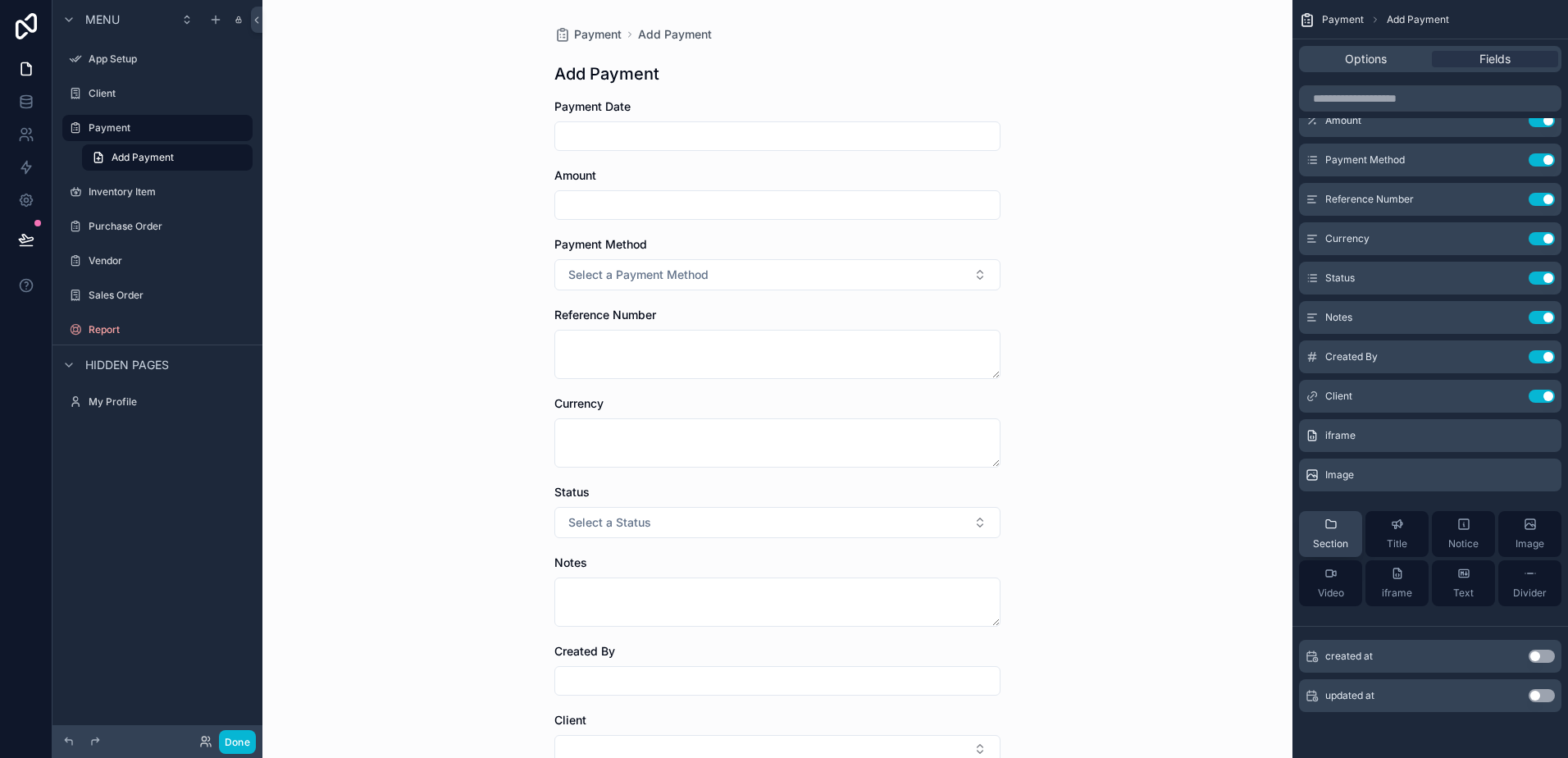
click at [1322, 544] on span "Section" at bounding box center [1331, 544] width 35 height 13
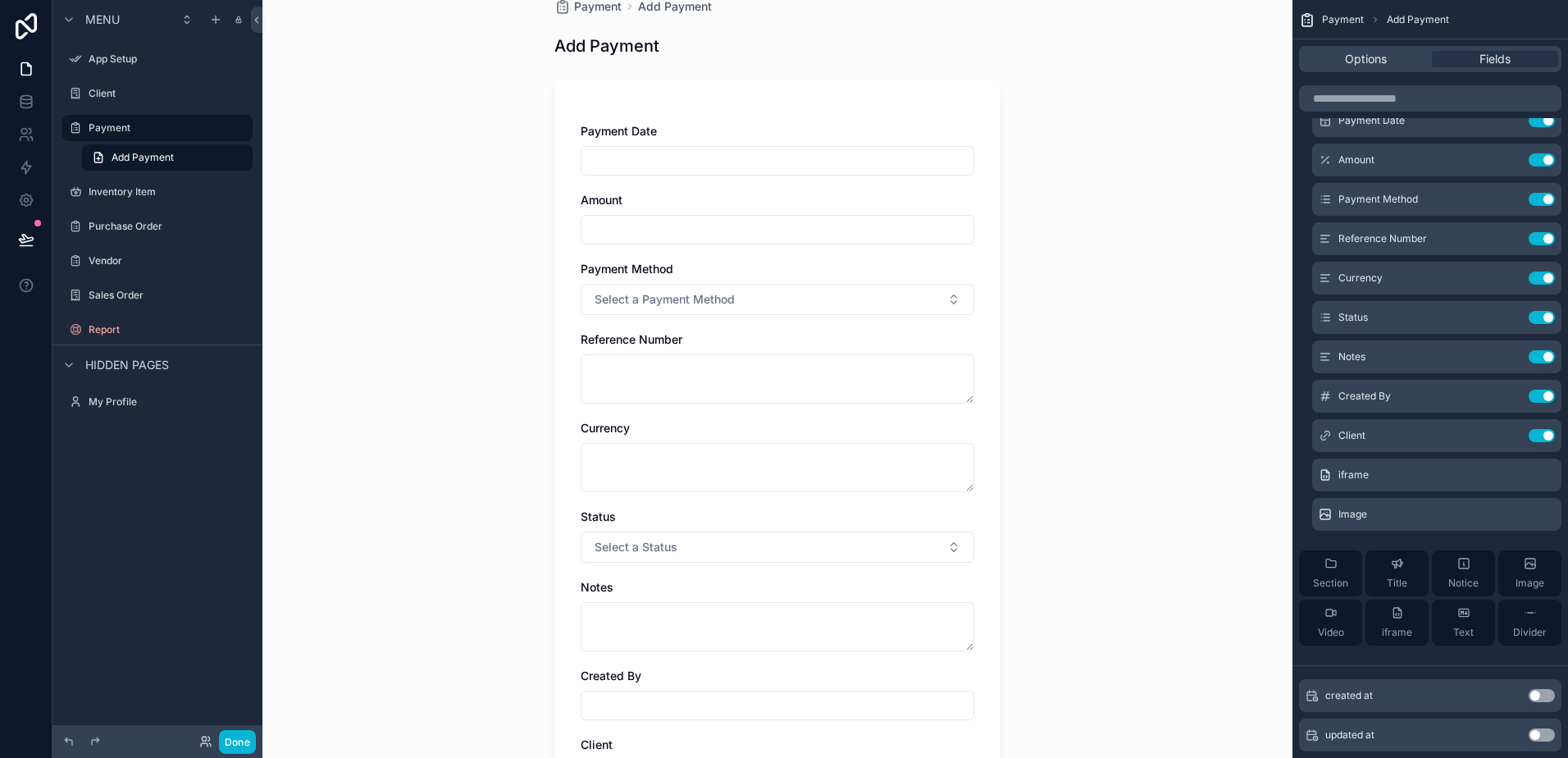
scroll to position [0, 0]
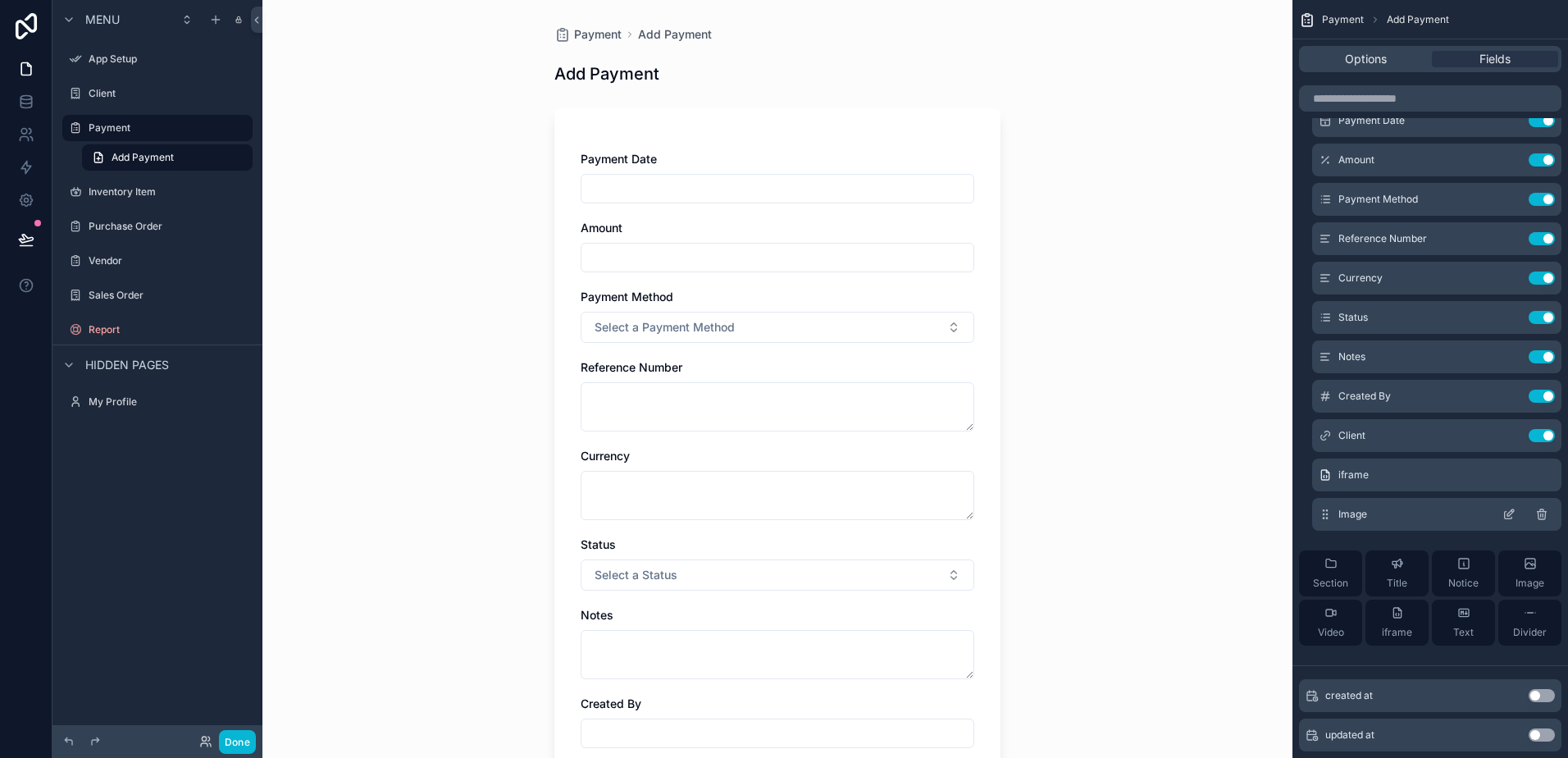
click at [1511, 511] on icon "scrollable content" at bounding box center [1512, 511] width 2 height 2
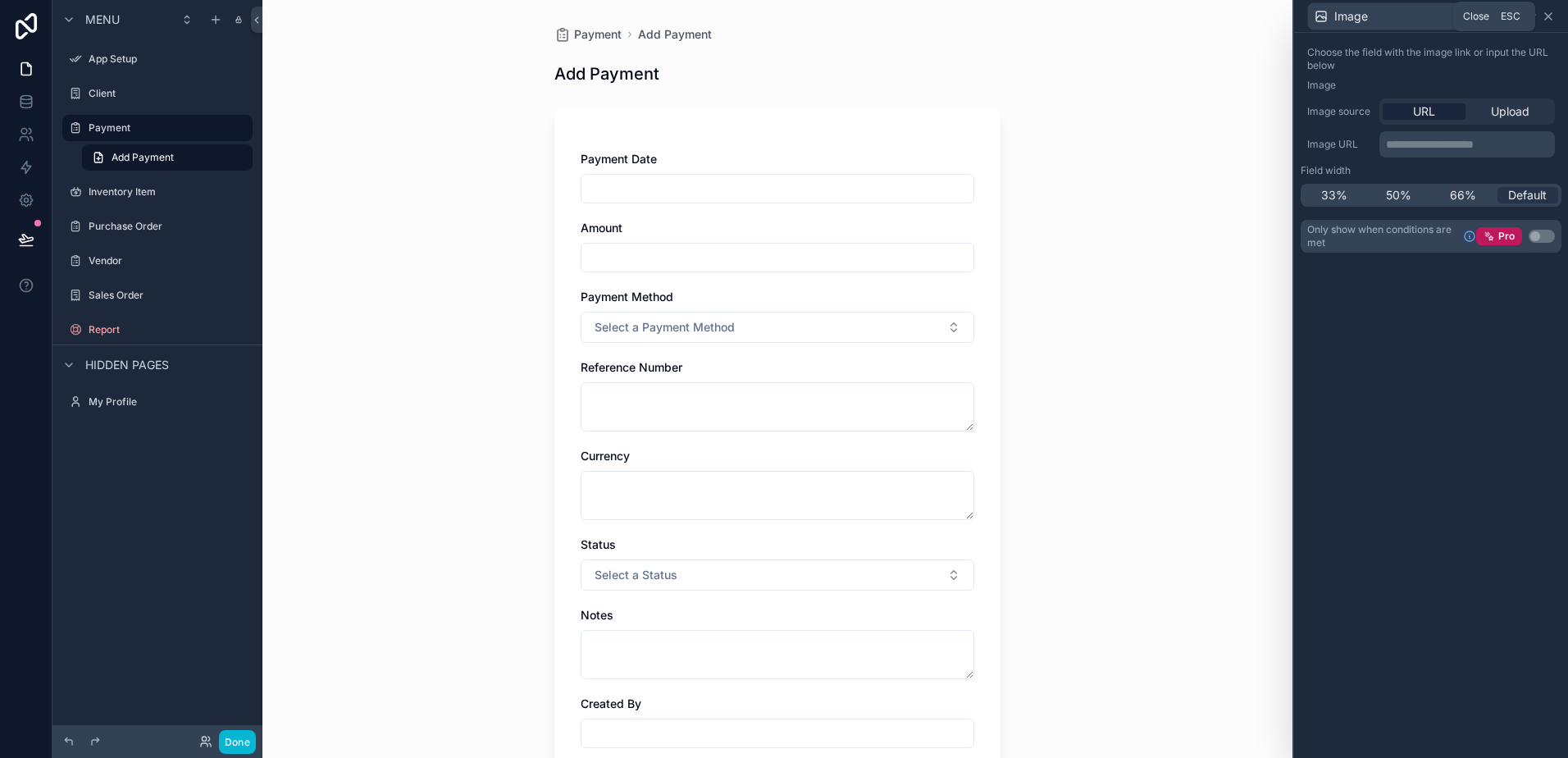
click at [1548, 16] on icon at bounding box center [1548, 16] width 6 height 6
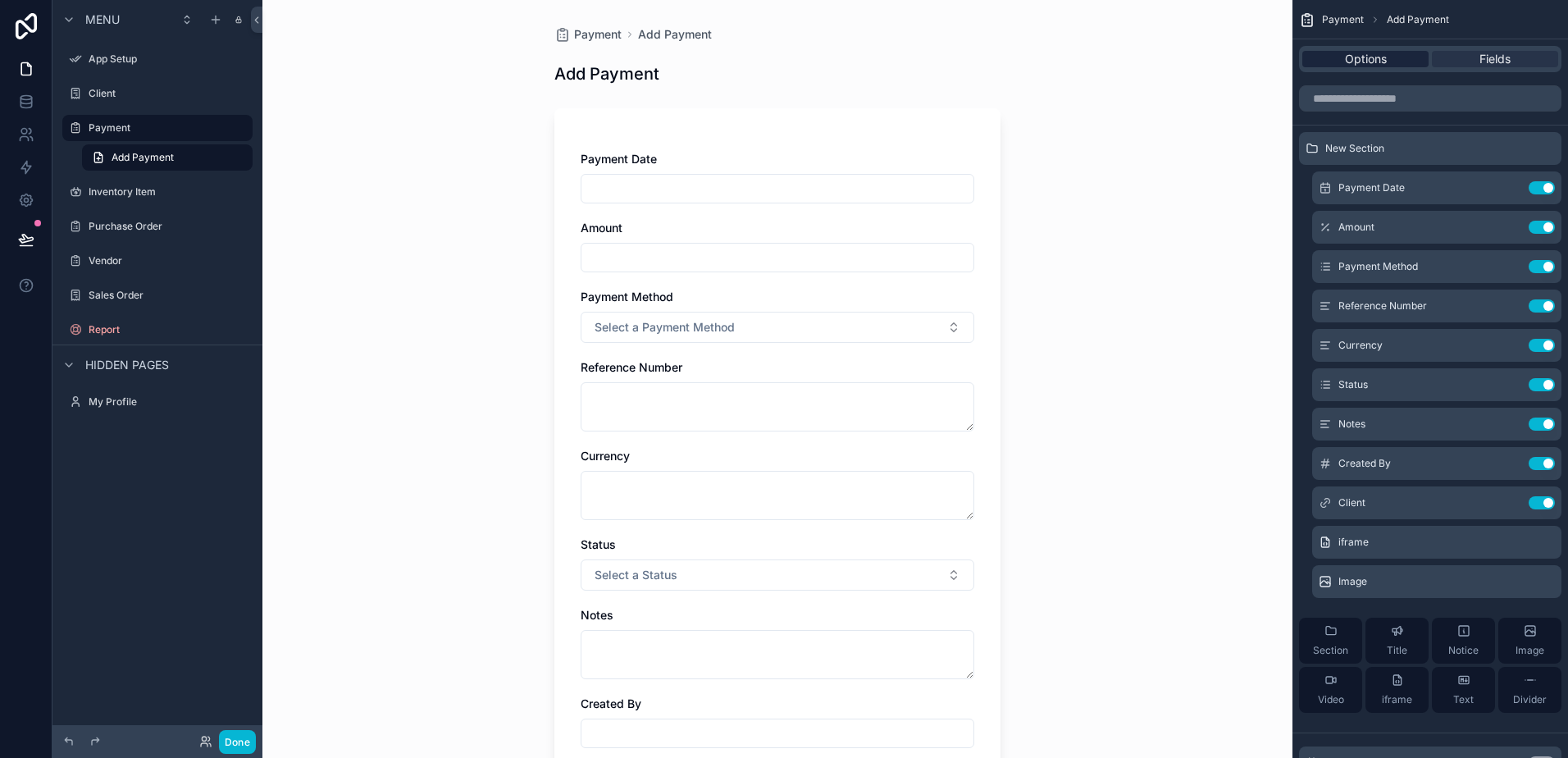
click at [1374, 54] on span "Options" at bounding box center [1365, 59] width 41 height 17
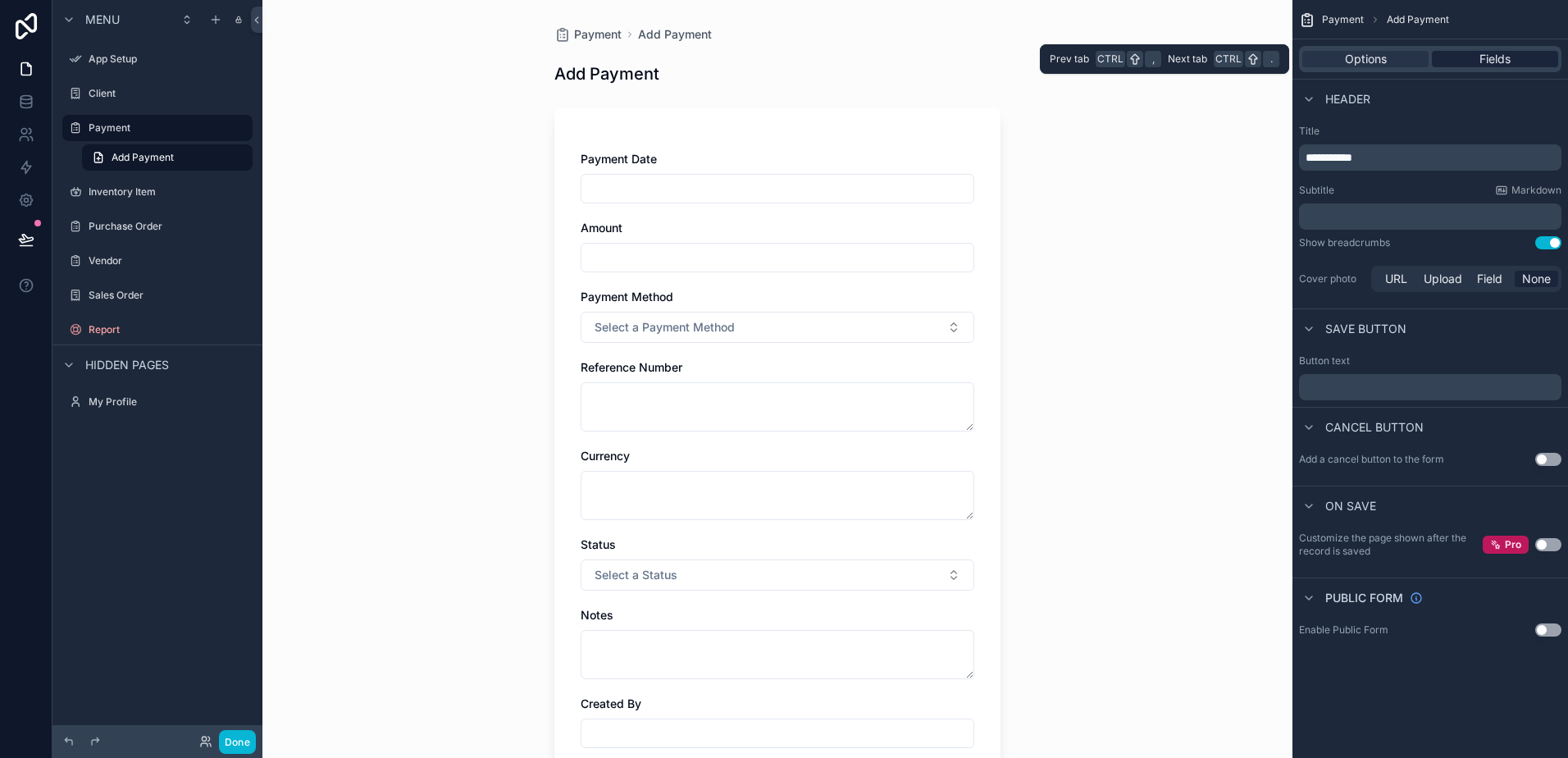
click at [1480, 64] on span "Fields" at bounding box center [1495, 59] width 31 height 17
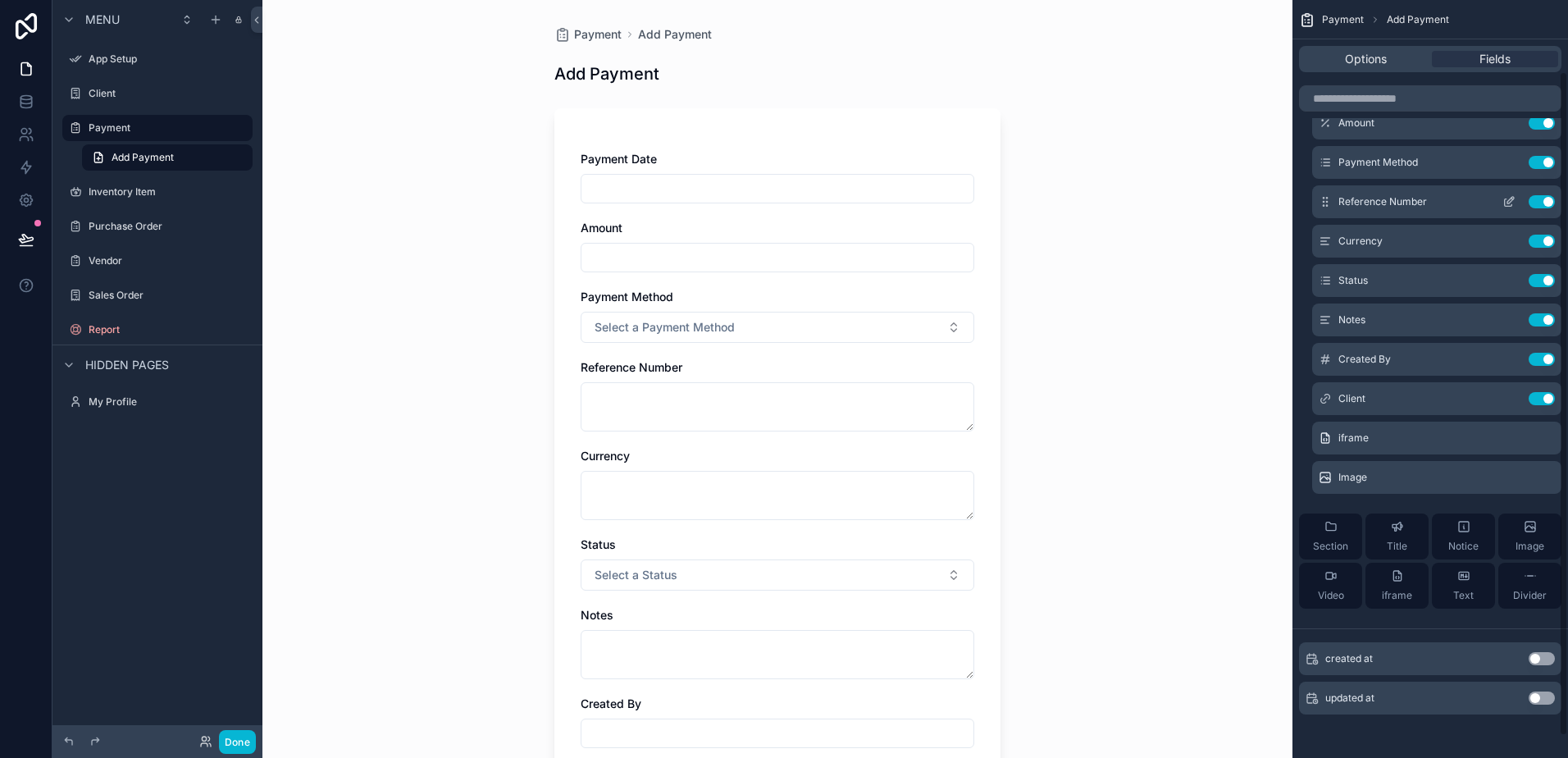
scroll to position [107, 0]
click at [1528, 580] on icon "scrollable content" at bounding box center [1530, 573] width 13 height 13
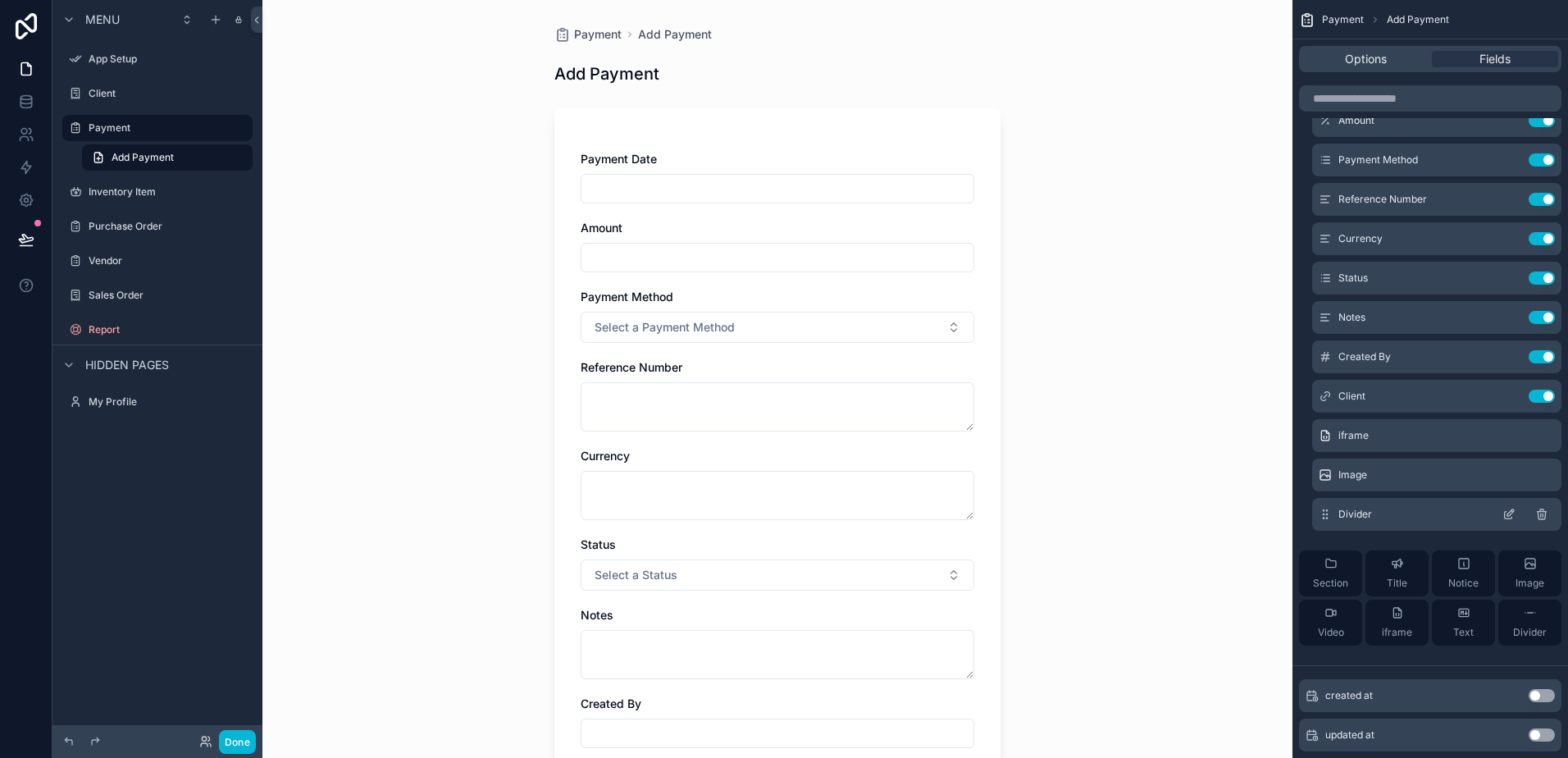
click at [1503, 515] on icon "scrollable content" at bounding box center [1509, 514] width 13 height 13
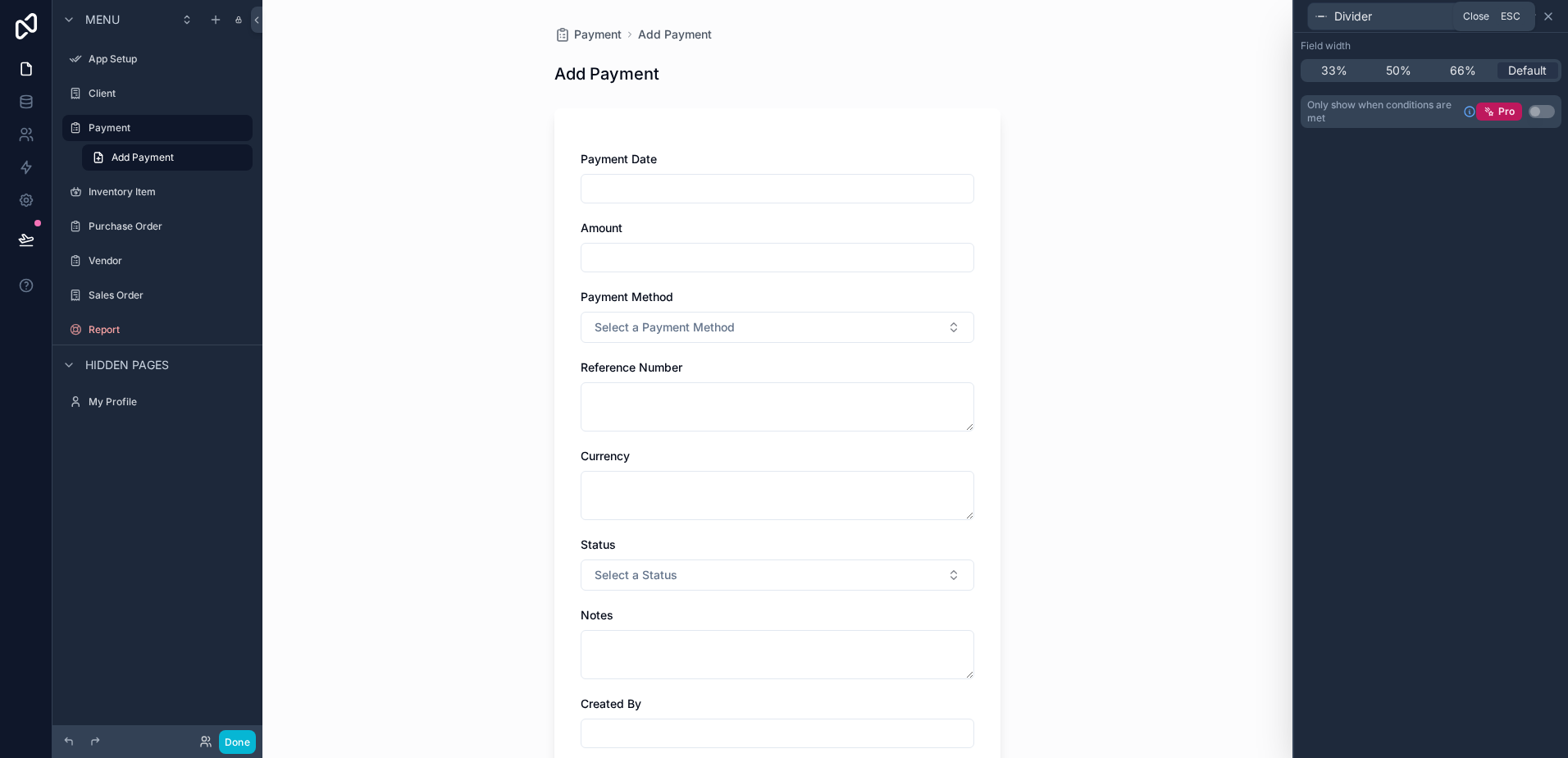
click at [1547, 17] on icon at bounding box center [1548, 16] width 6 height 6
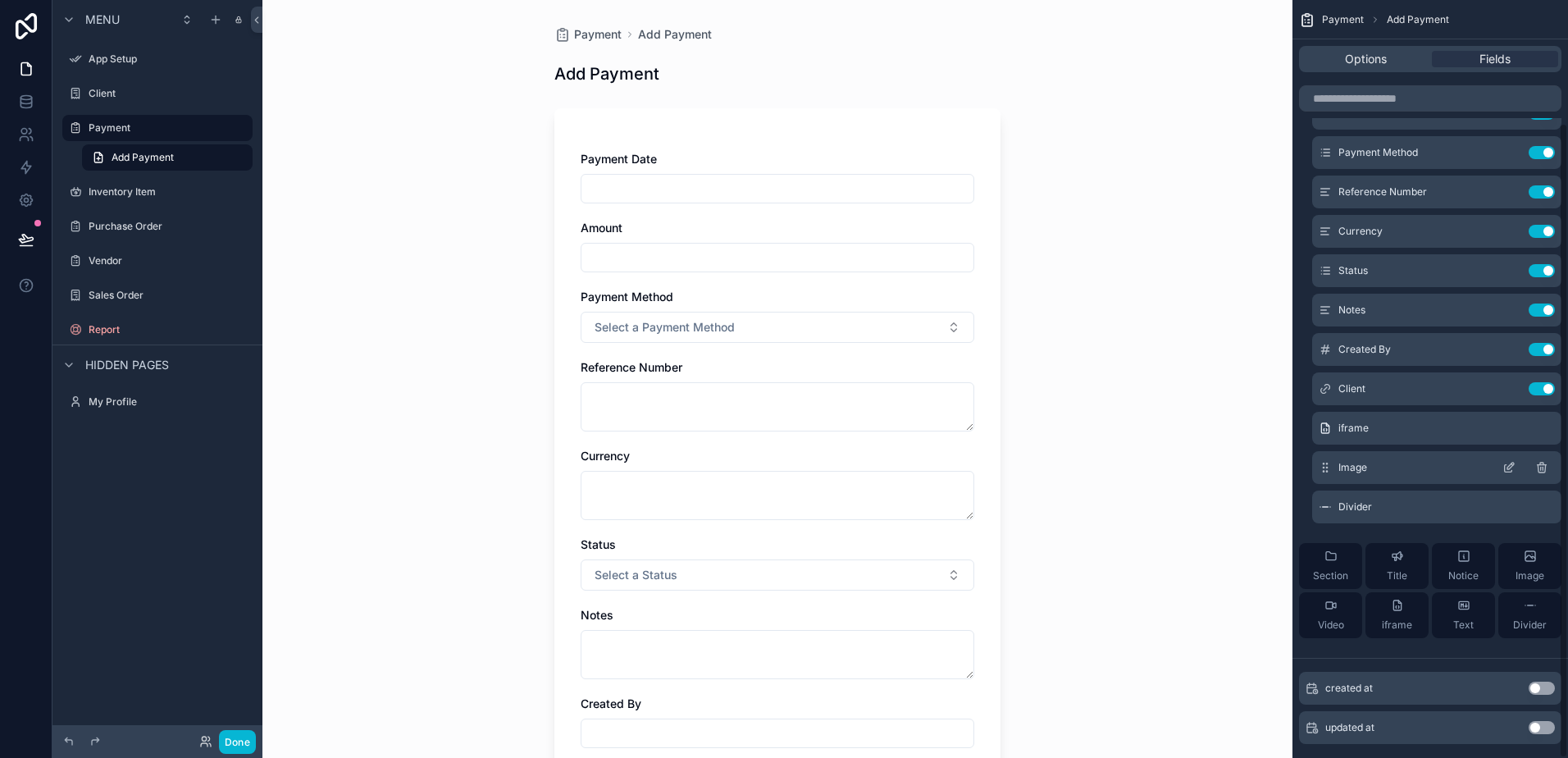
scroll to position [146, 0]
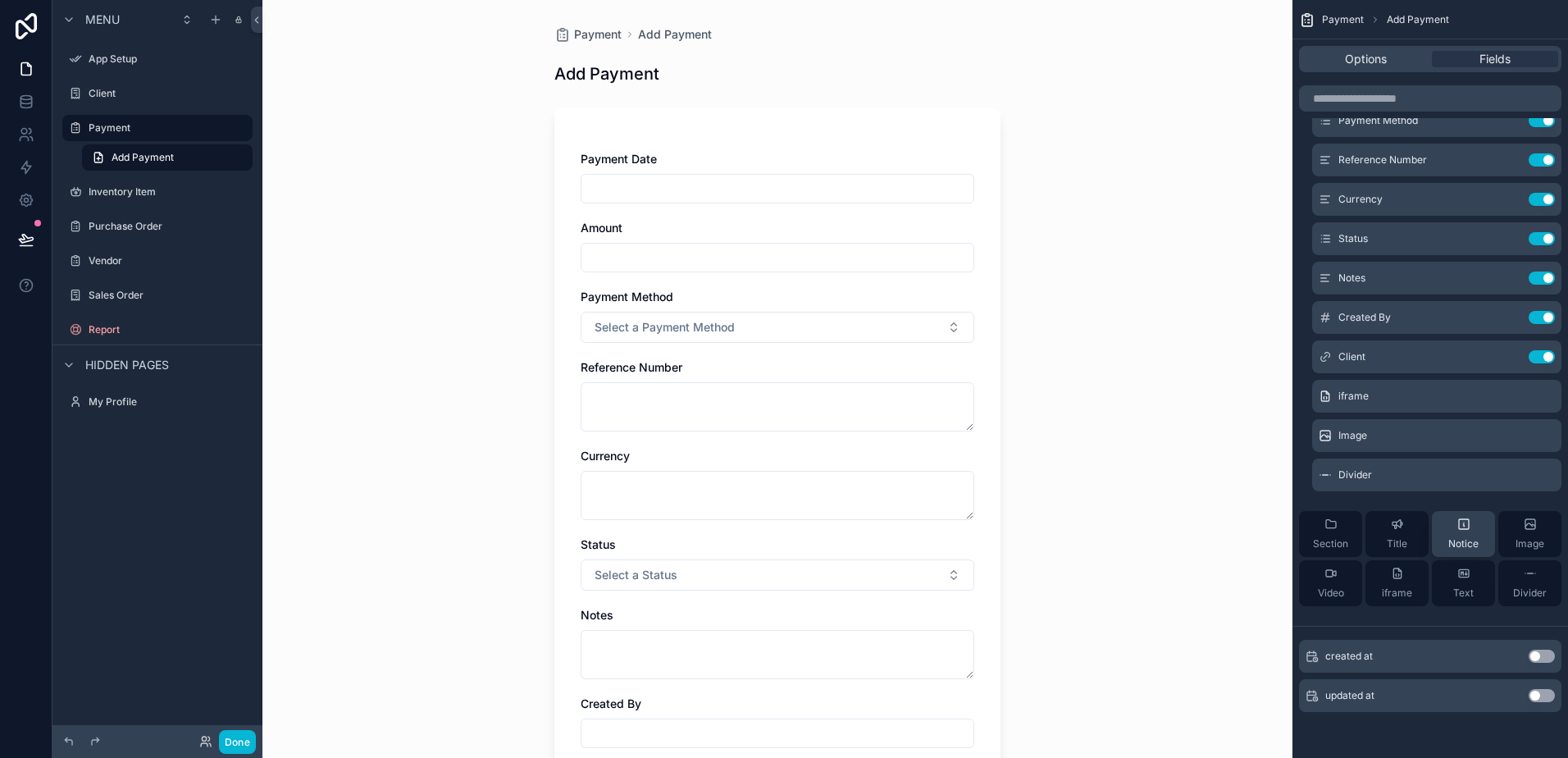
click at [1451, 538] on span "Notice" at bounding box center [1463, 544] width 30 height 13
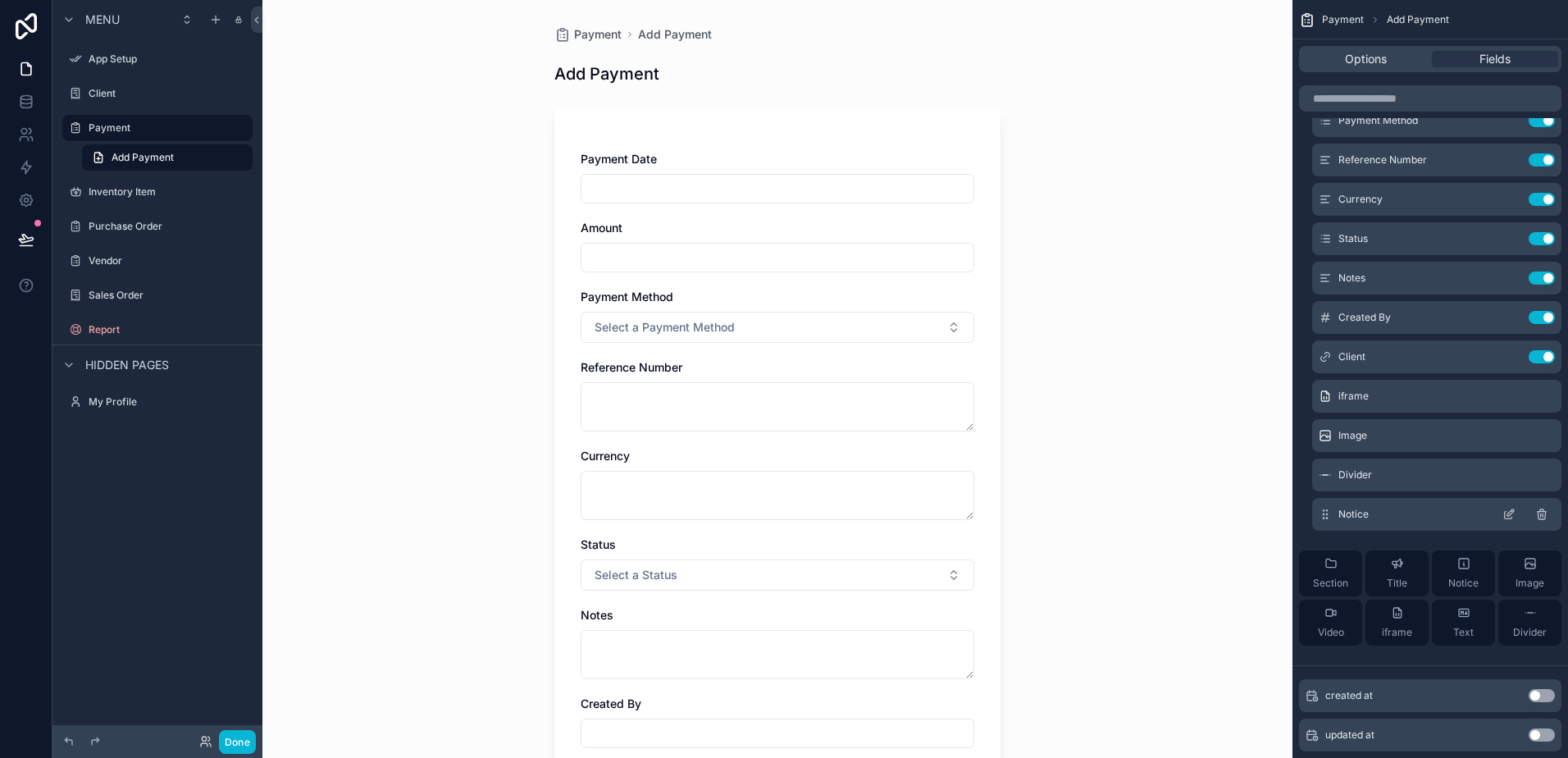
click at [1509, 513] on icon "scrollable content" at bounding box center [1509, 514] width 13 height 13
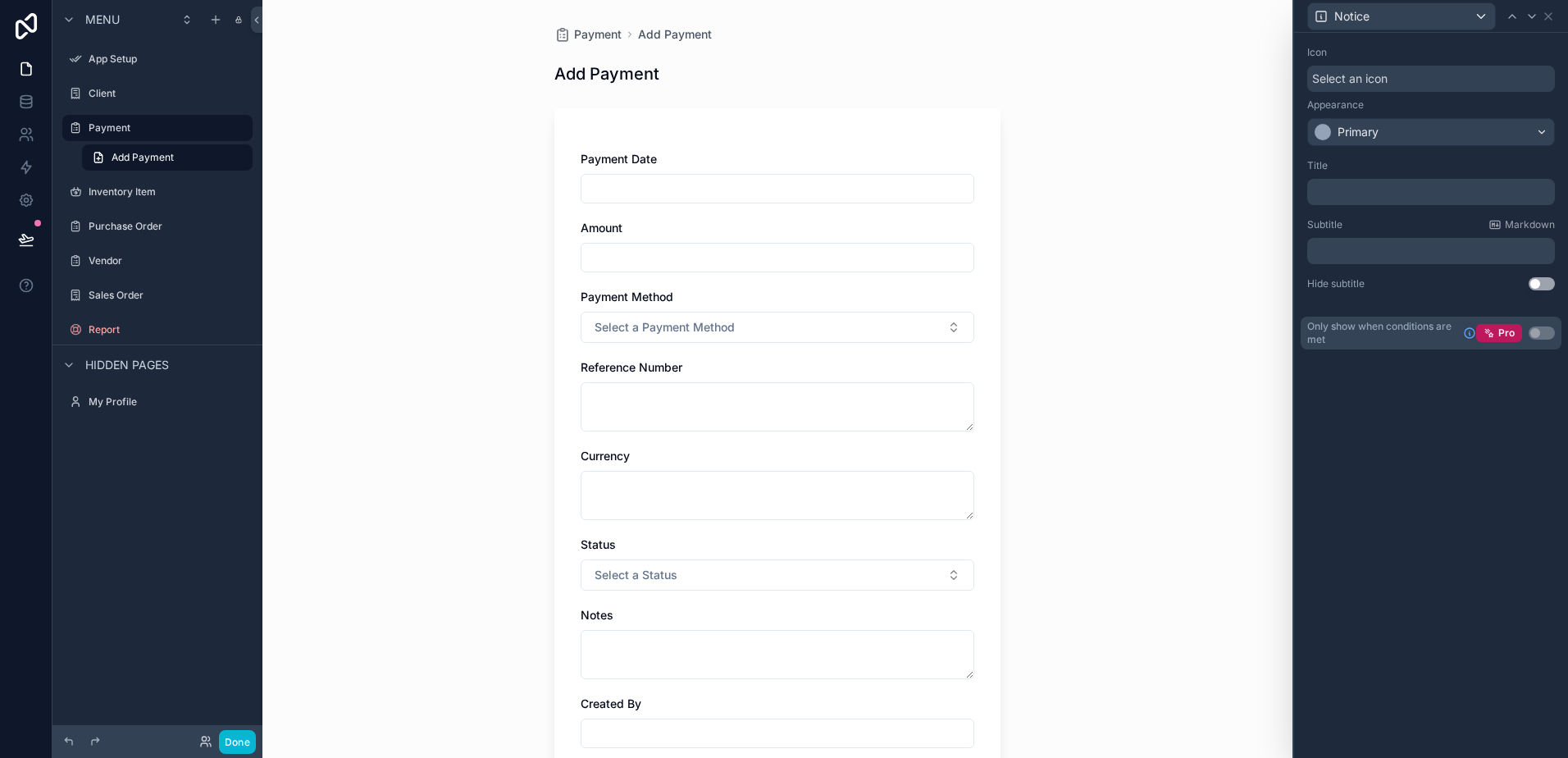
click at [1372, 84] on span "Select an icon" at bounding box center [1350, 79] width 75 height 17
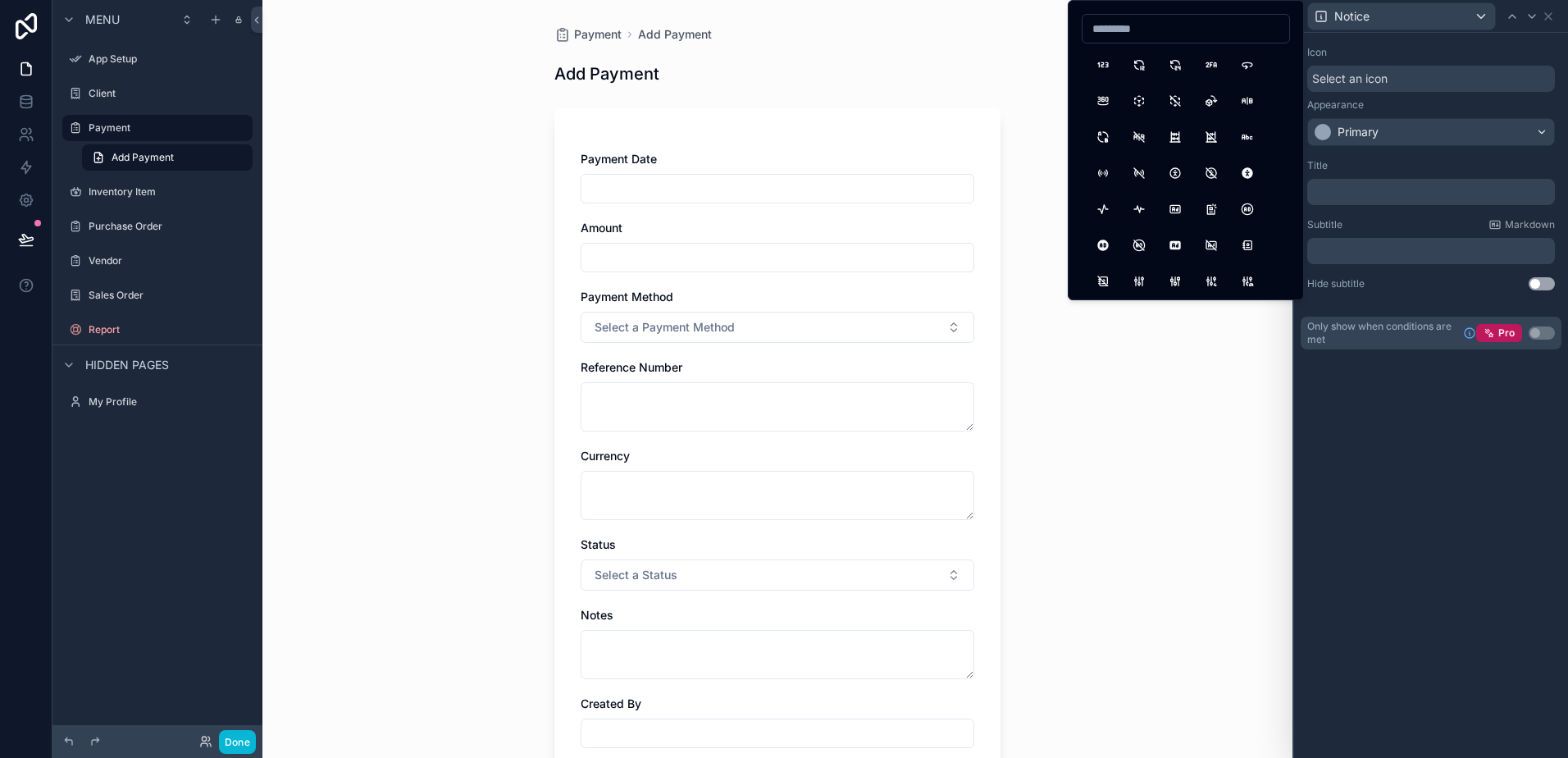
click at [1419, 414] on div "Icon Select an icon Appearance Primary Title ﻿ Subtitle Markdown ﻿ Hide subtitl…" at bounding box center [1431, 396] width 274 height 725
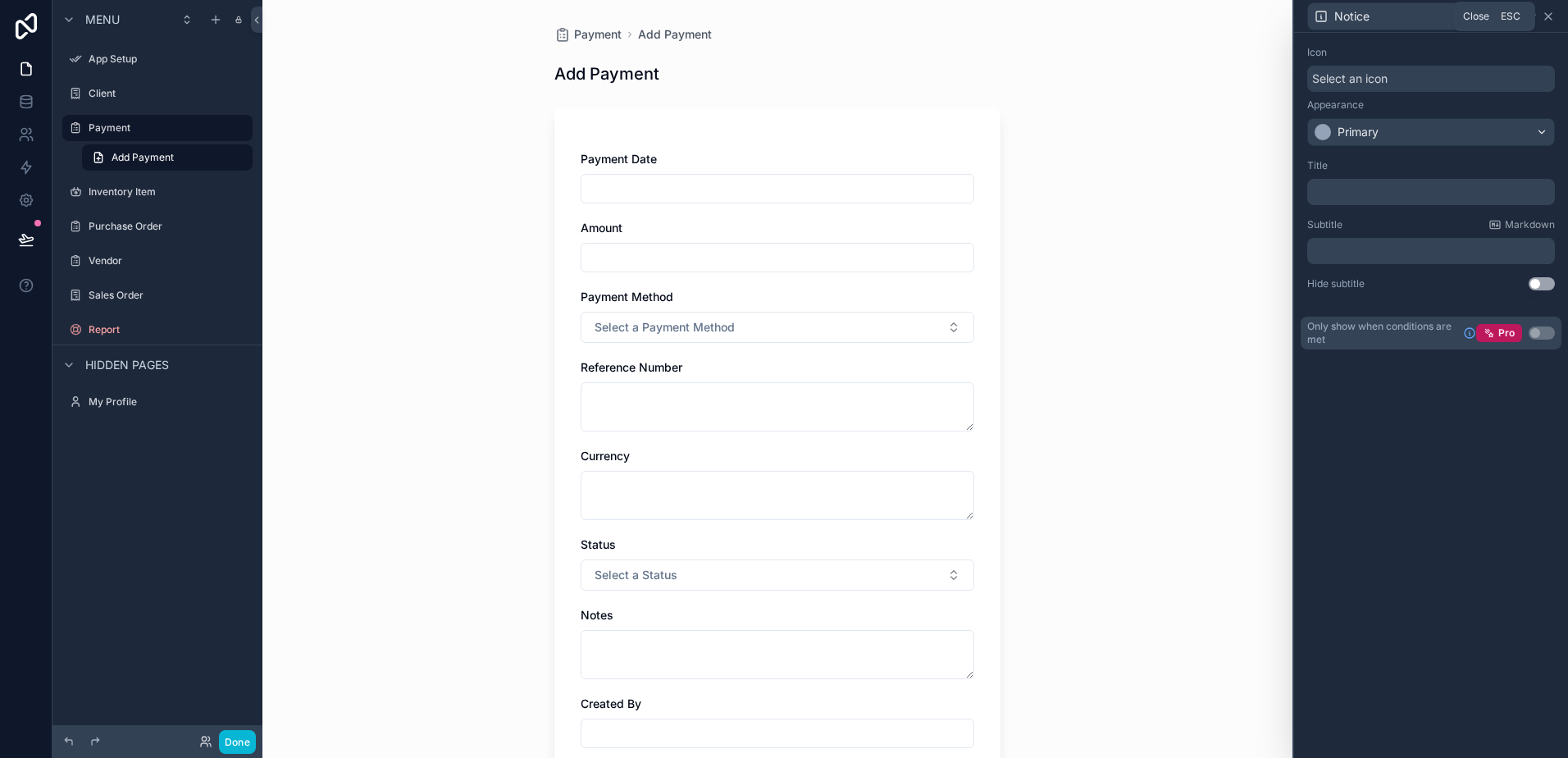
click at [1546, 13] on icon at bounding box center [1548, 16] width 6 height 6
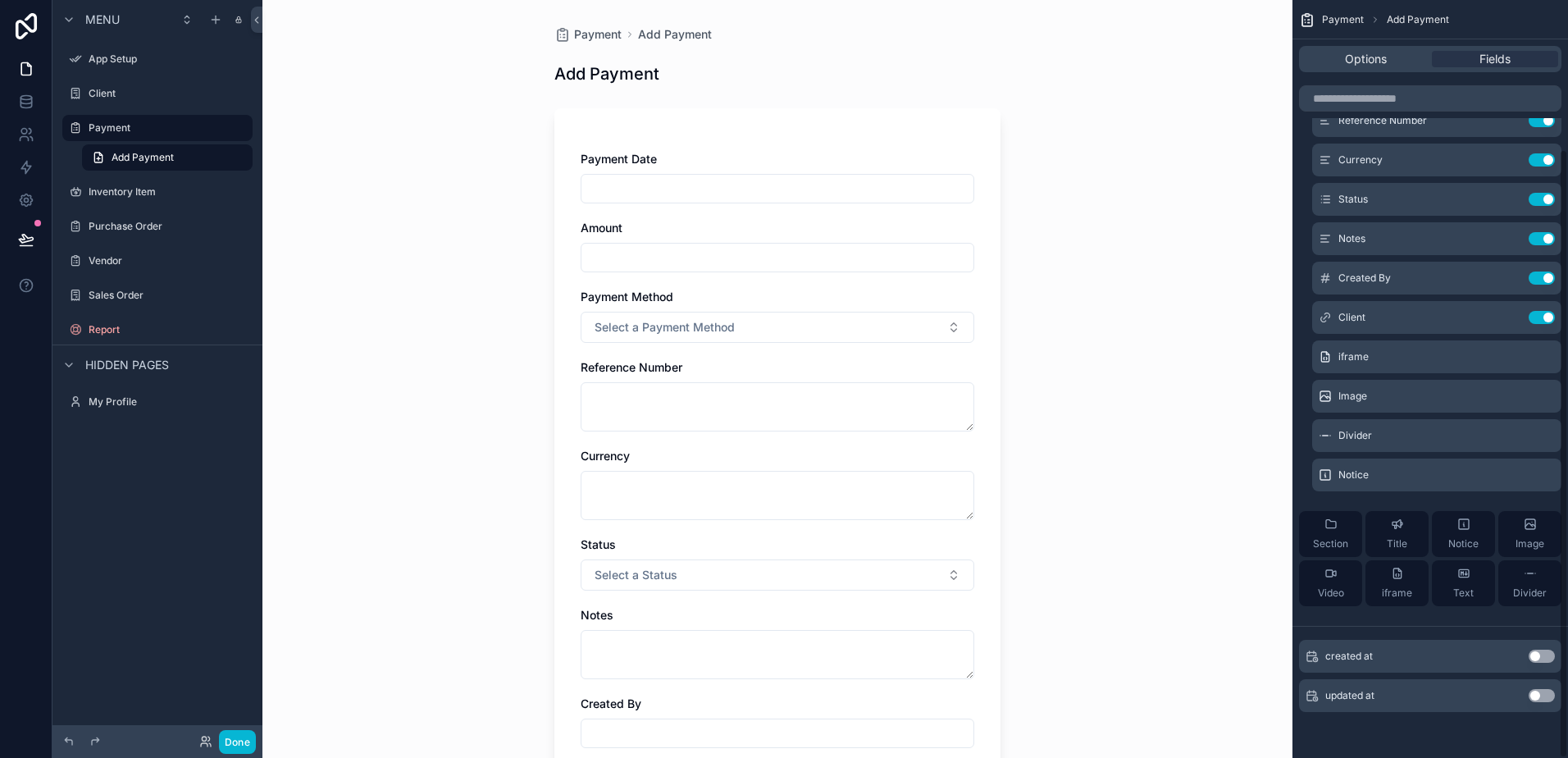
scroll to position [0, 0]
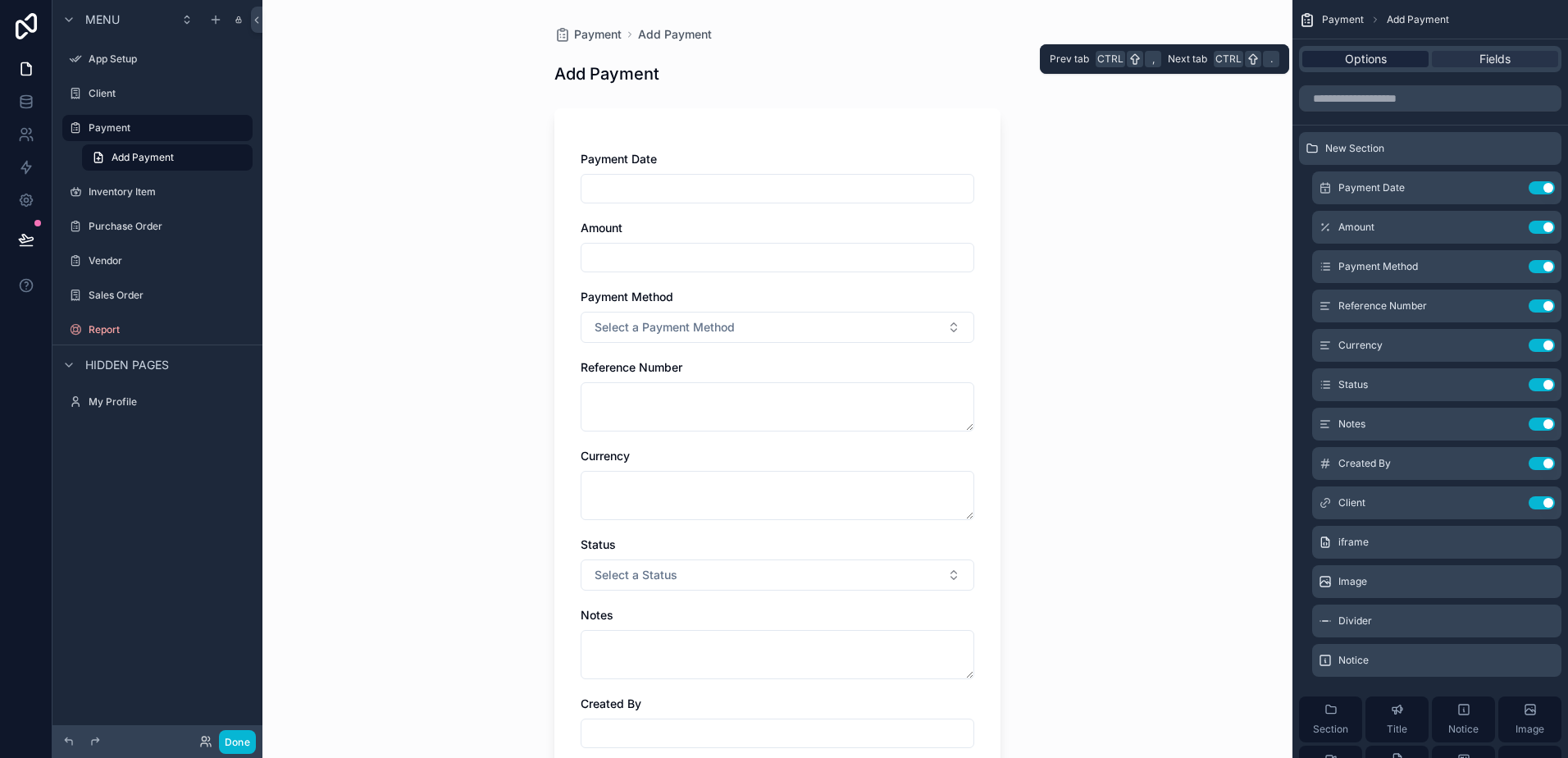
click at [1386, 62] on span "Options" at bounding box center [1365, 59] width 41 height 17
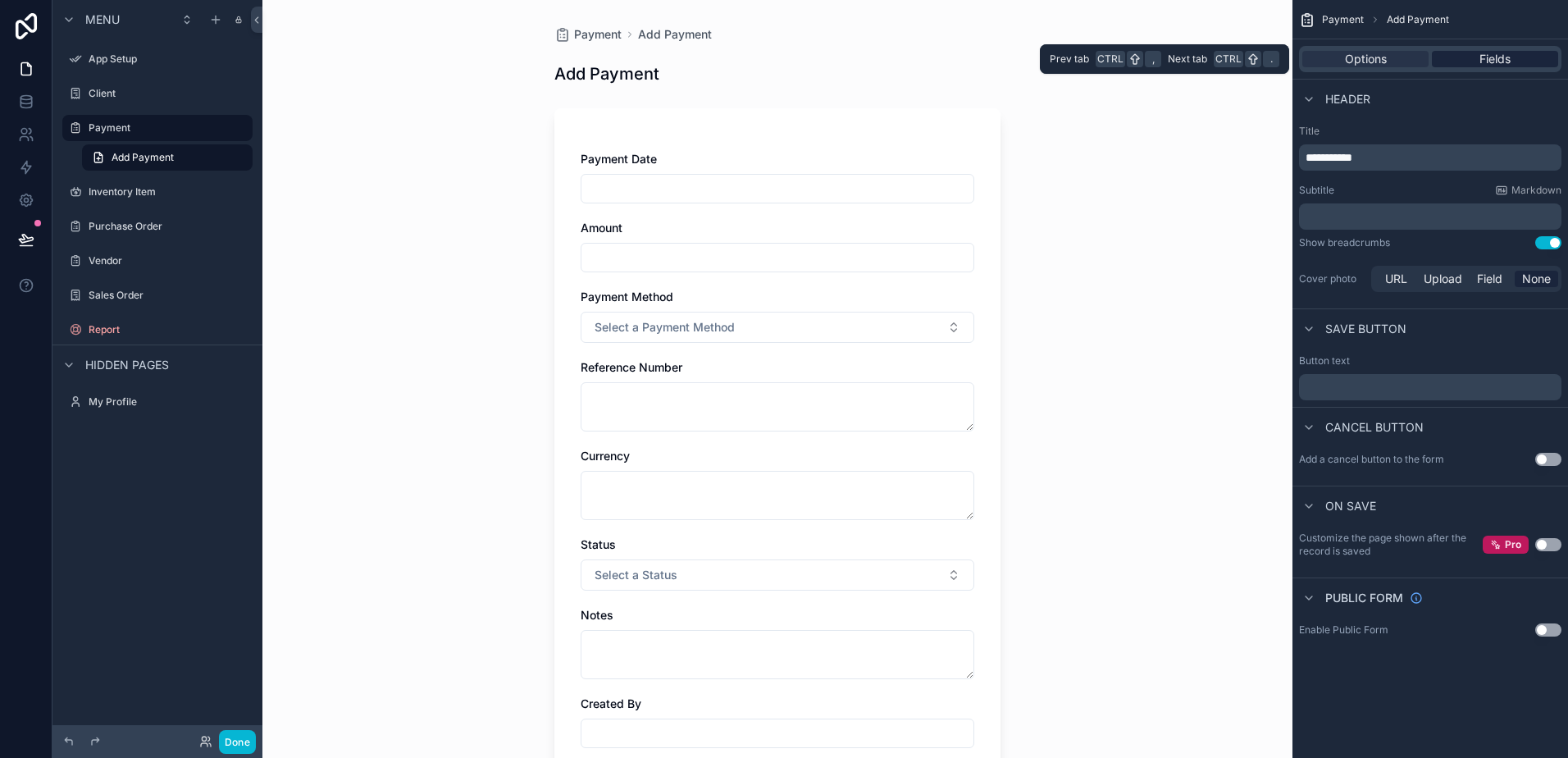
click at [1463, 63] on div "Fields" at bounding box center [1494, 59] width 126 height 17
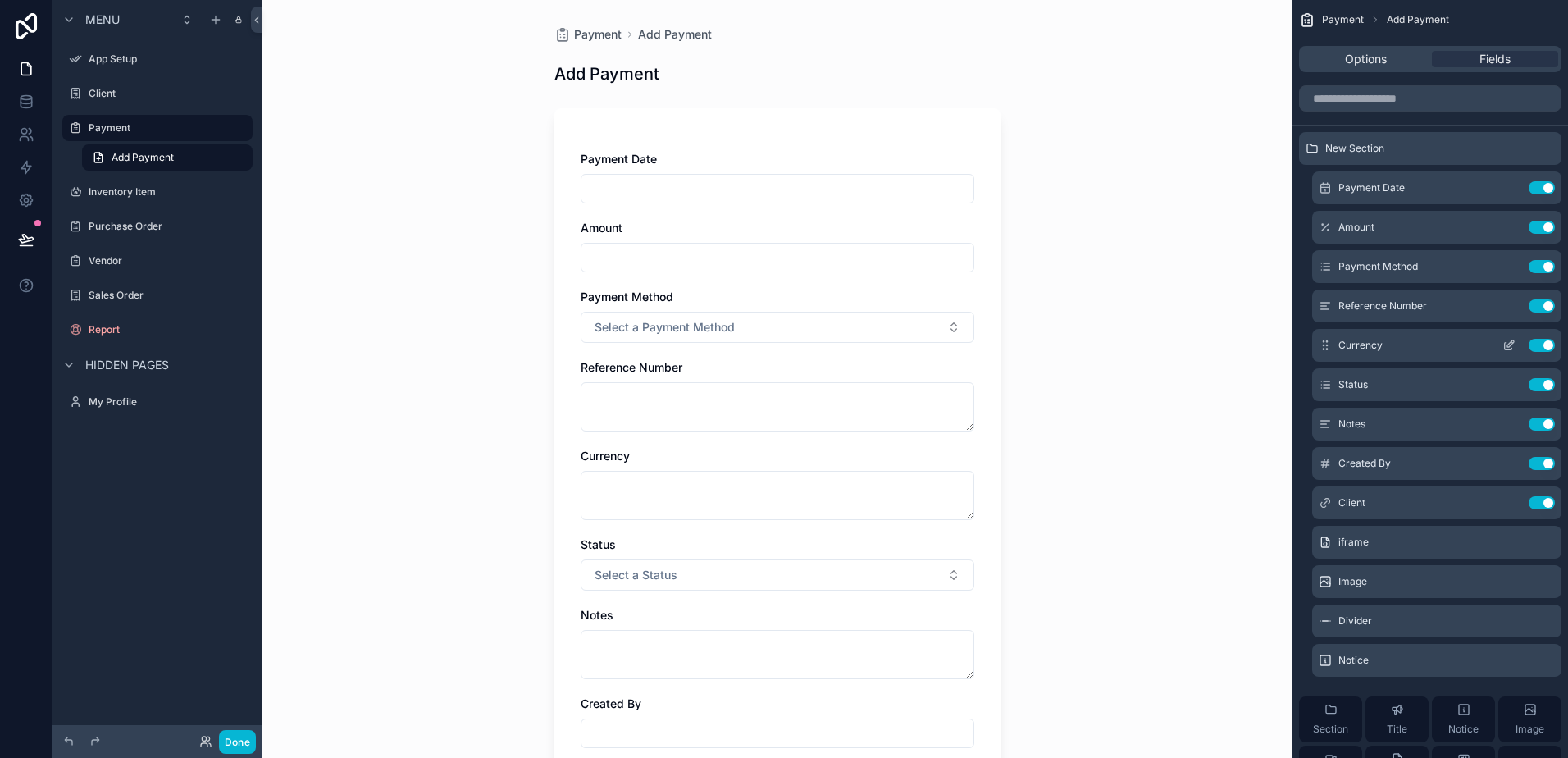
scroll to position [186, 0]
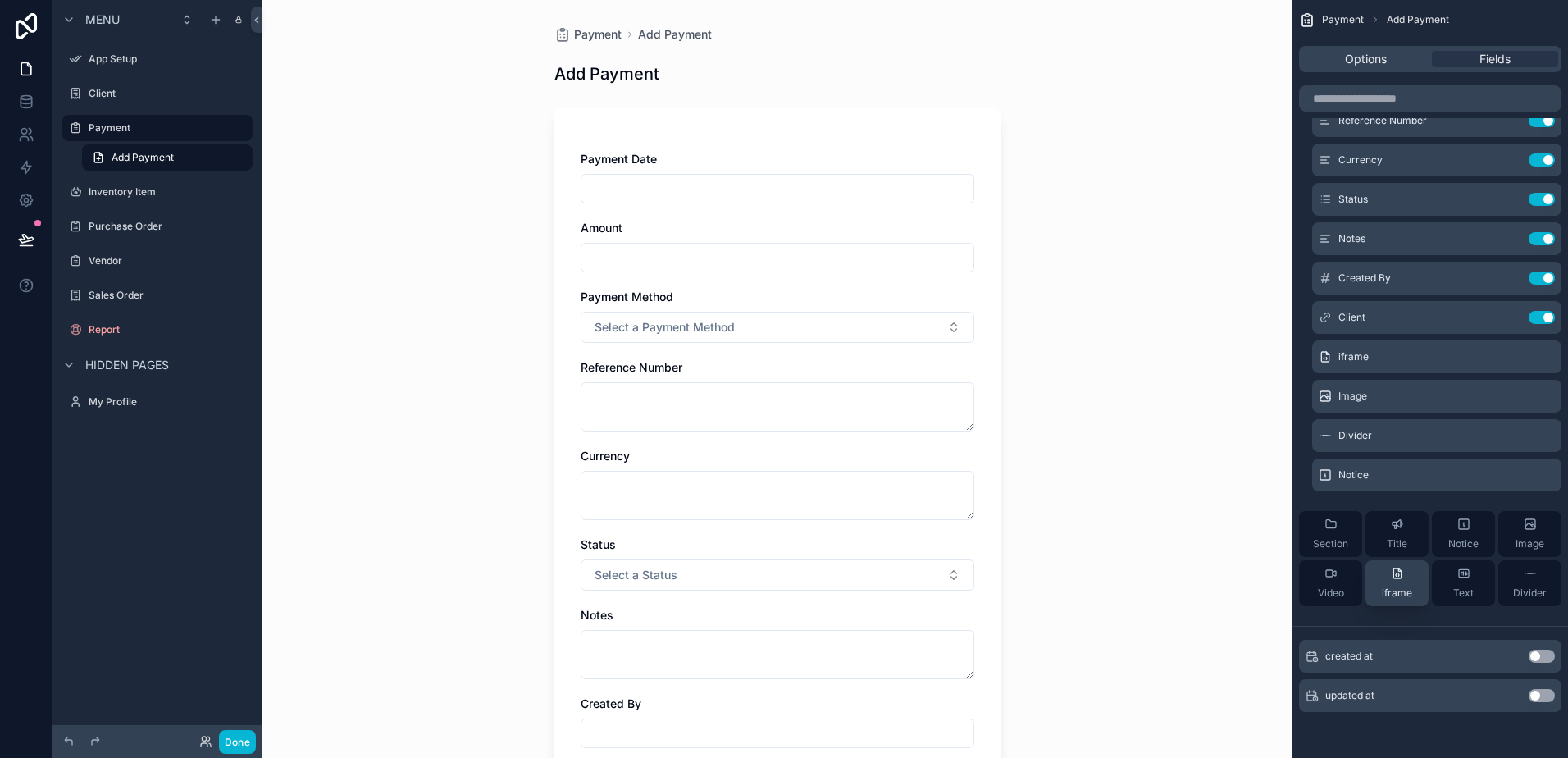
click at [1378, 590] on button "iframe" at bounding box center [1397, 583] width 63 height 46
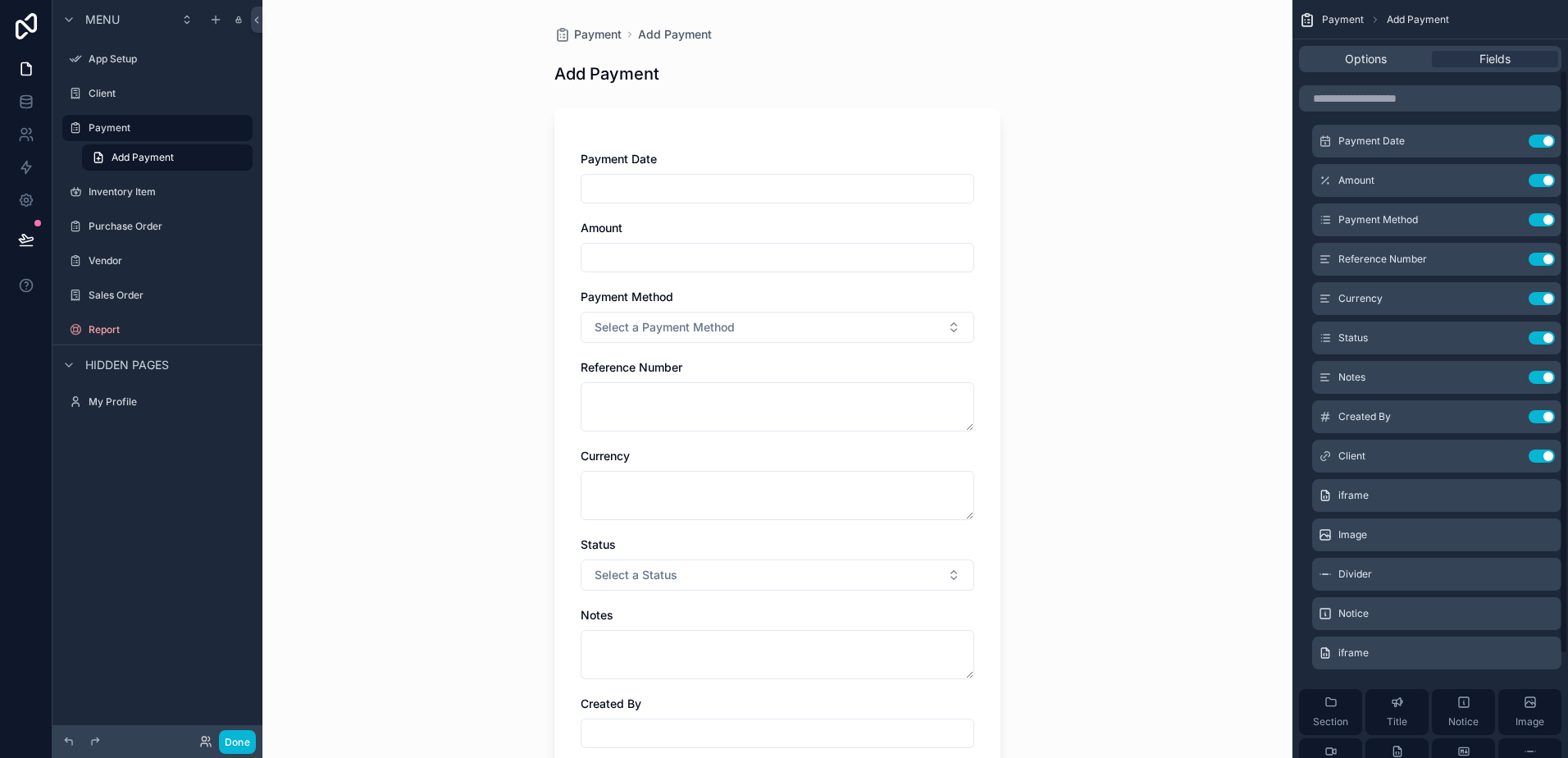
scroll to position [0, 0]
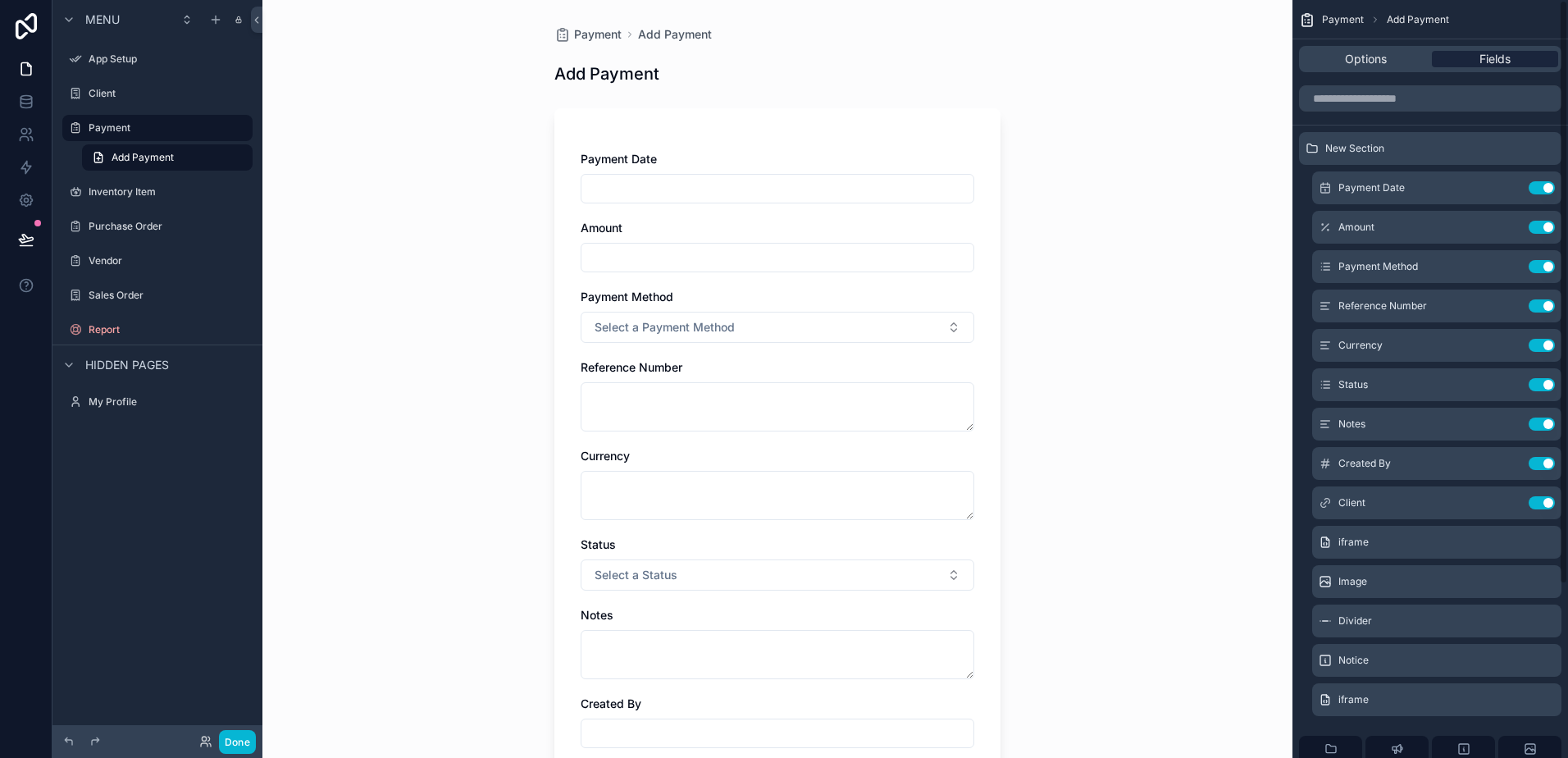
click at [1514, 51] on div "Options Fields" at bounding box center [1429, 59] width 262 height 27
click at [1514, 52] on div "Fields" at bounding box center [1494, 59] width 126 height 17
